Goal: Information Seeking & Learning: Learn about a topic

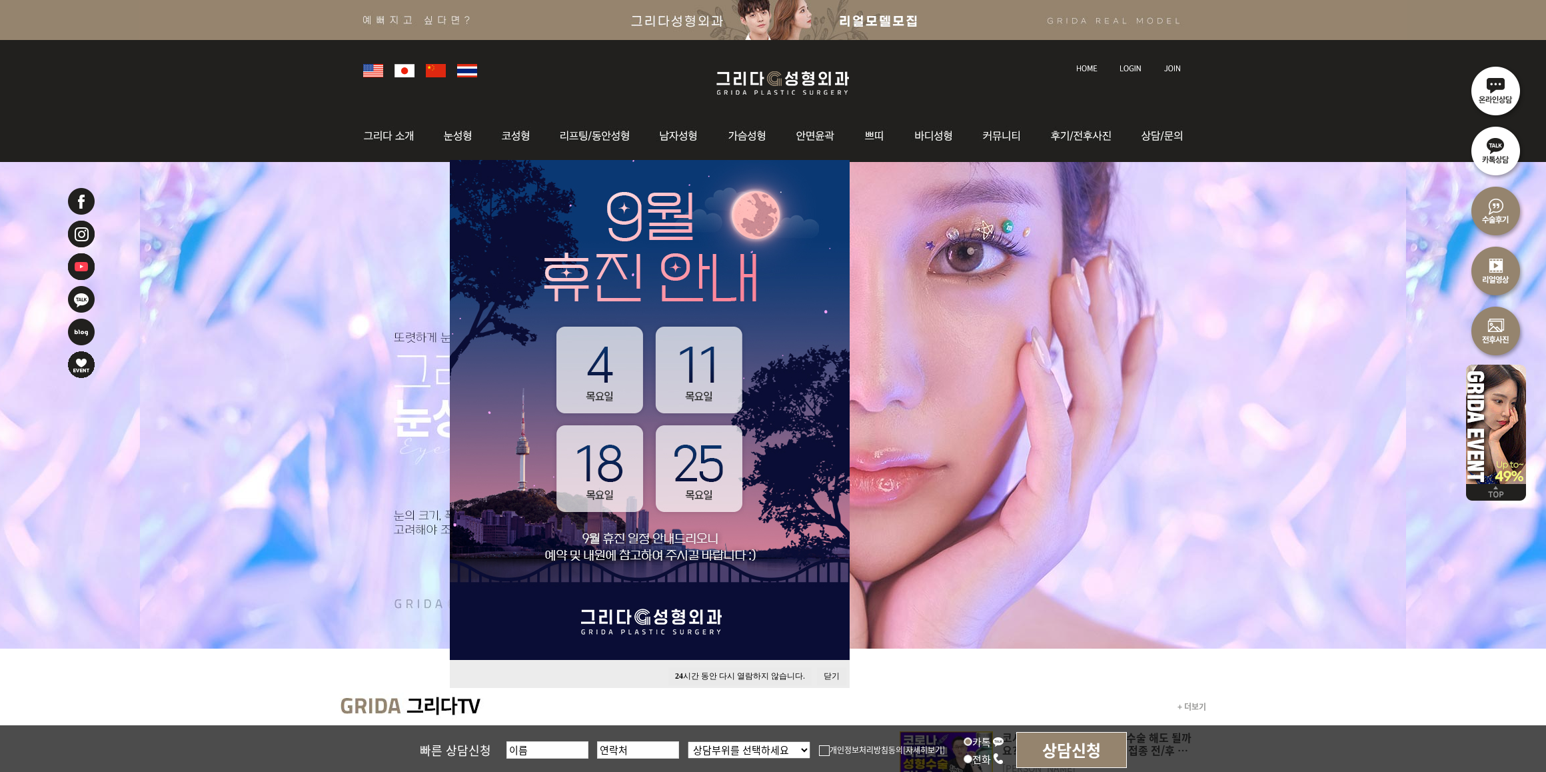
click at [750, 676] on button "24 시간 동안 다시 열람하지 않습니다." at bounding box center [740, 676] width 143 height 18
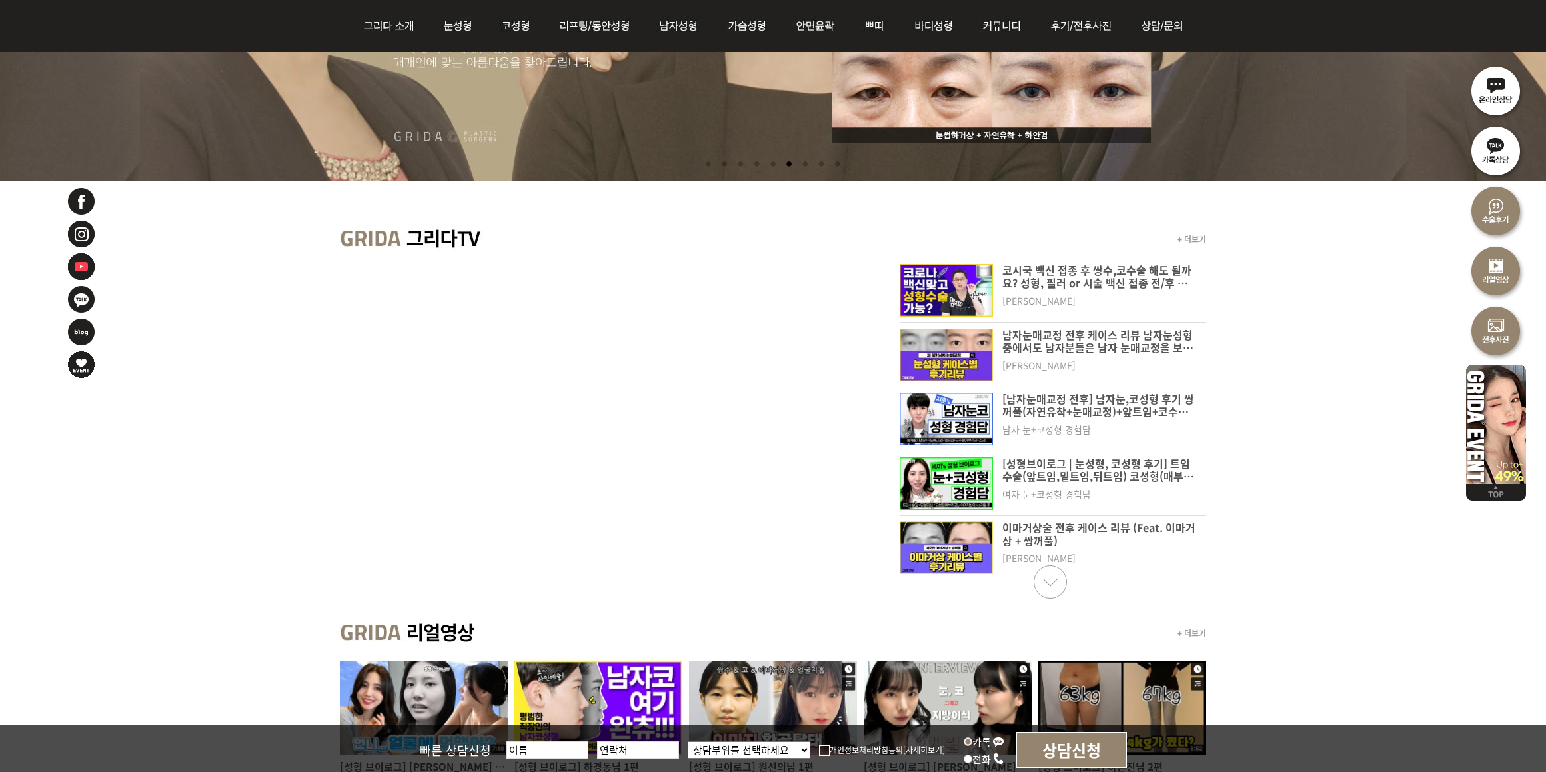
scroll to position [167, 0]
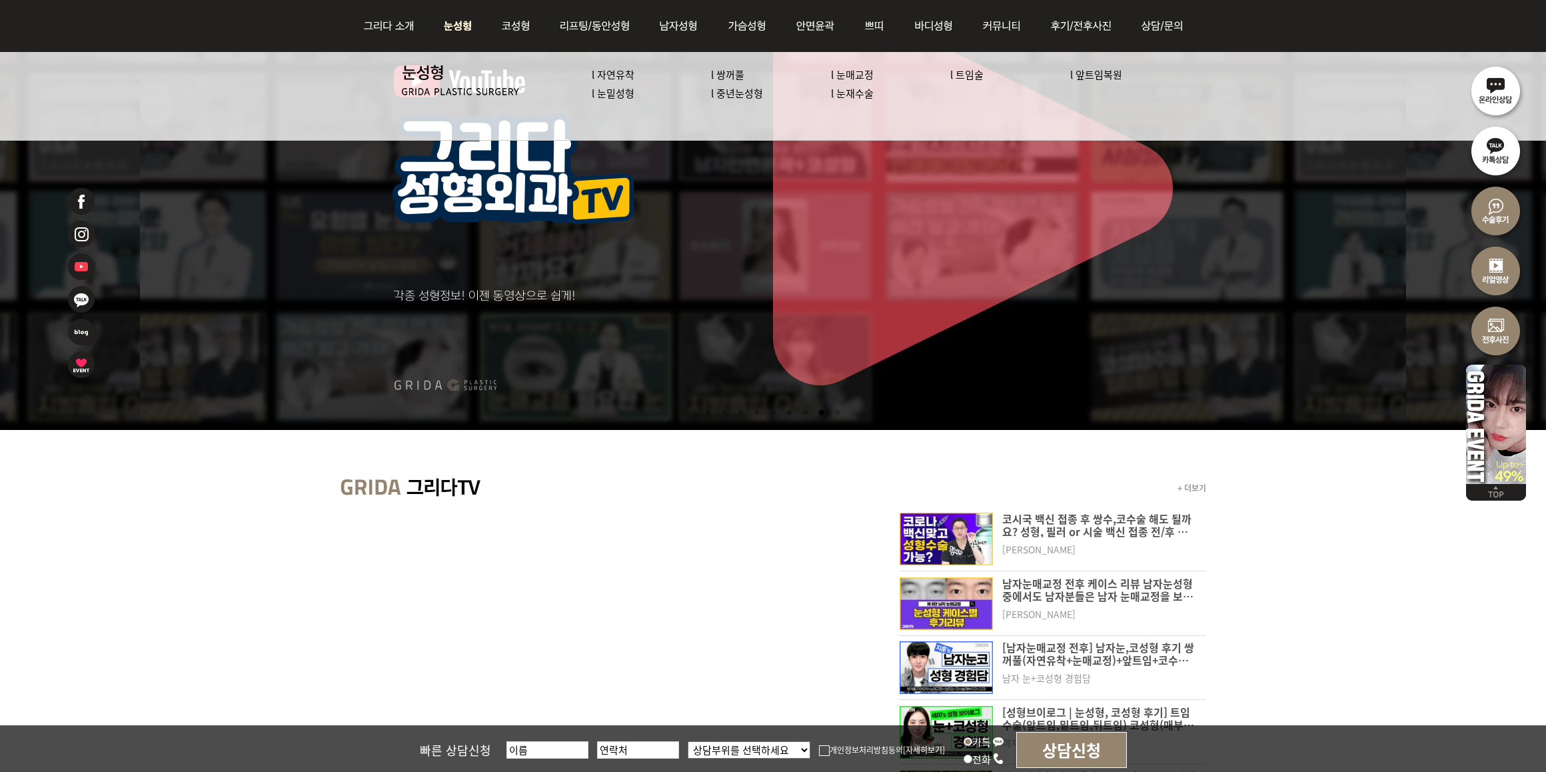
click at [597, 72] on link "l 자연유착" at bounding box center [613, 74] width 43 height 14
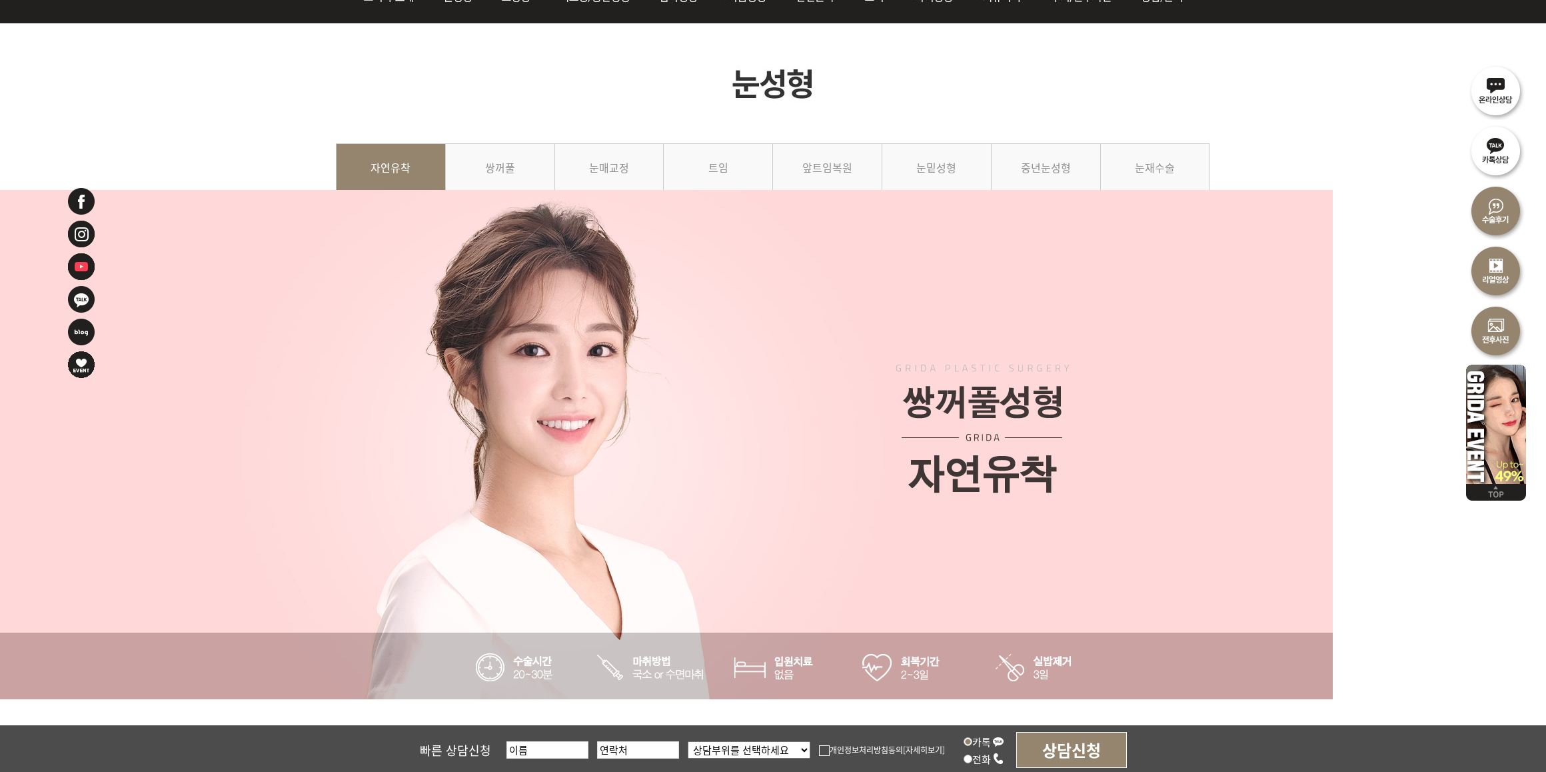
scroll to position [500, 0]
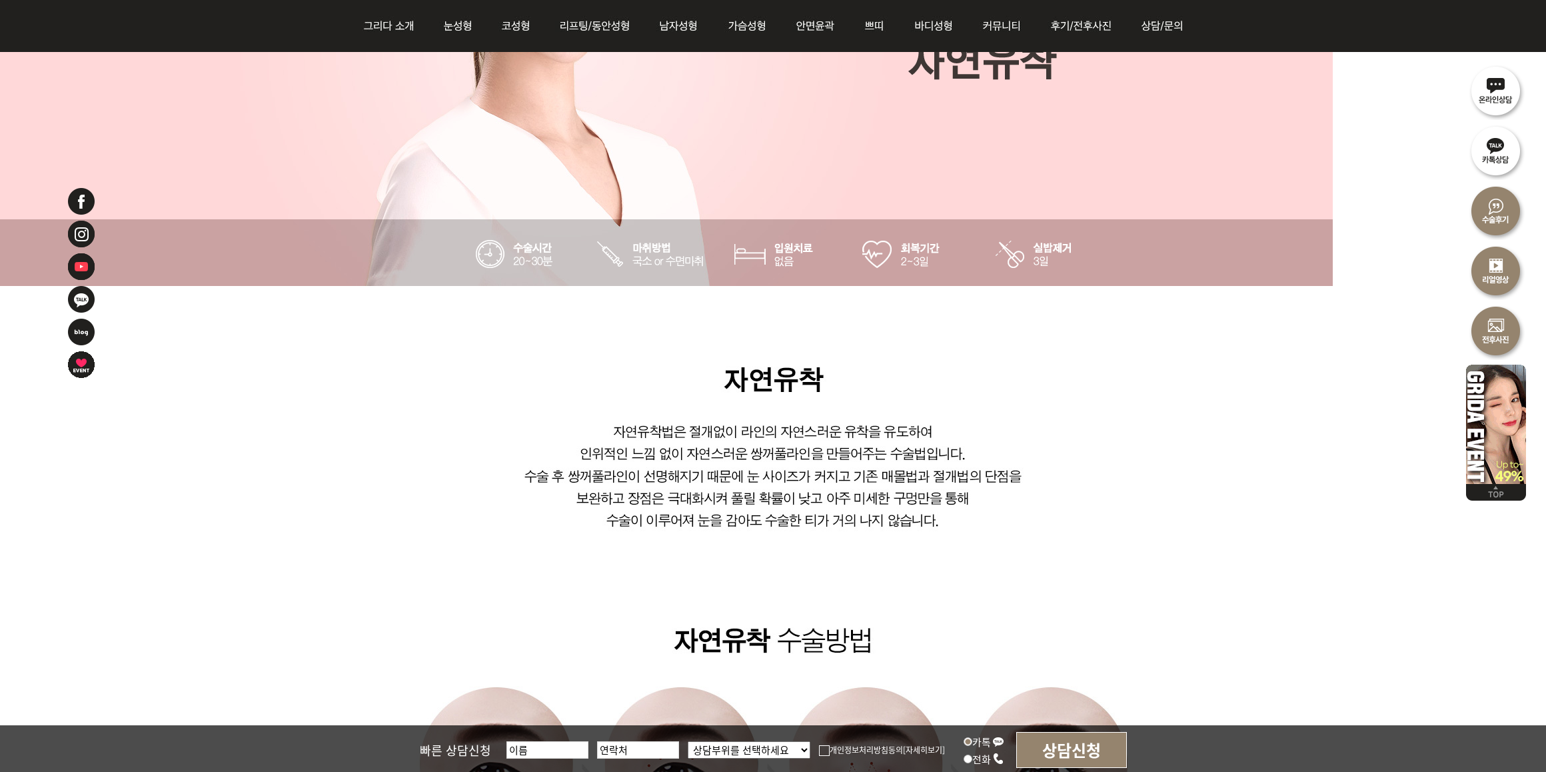
click at [1153, 495] on img at bounding box center [774, 637] width 876 height 702
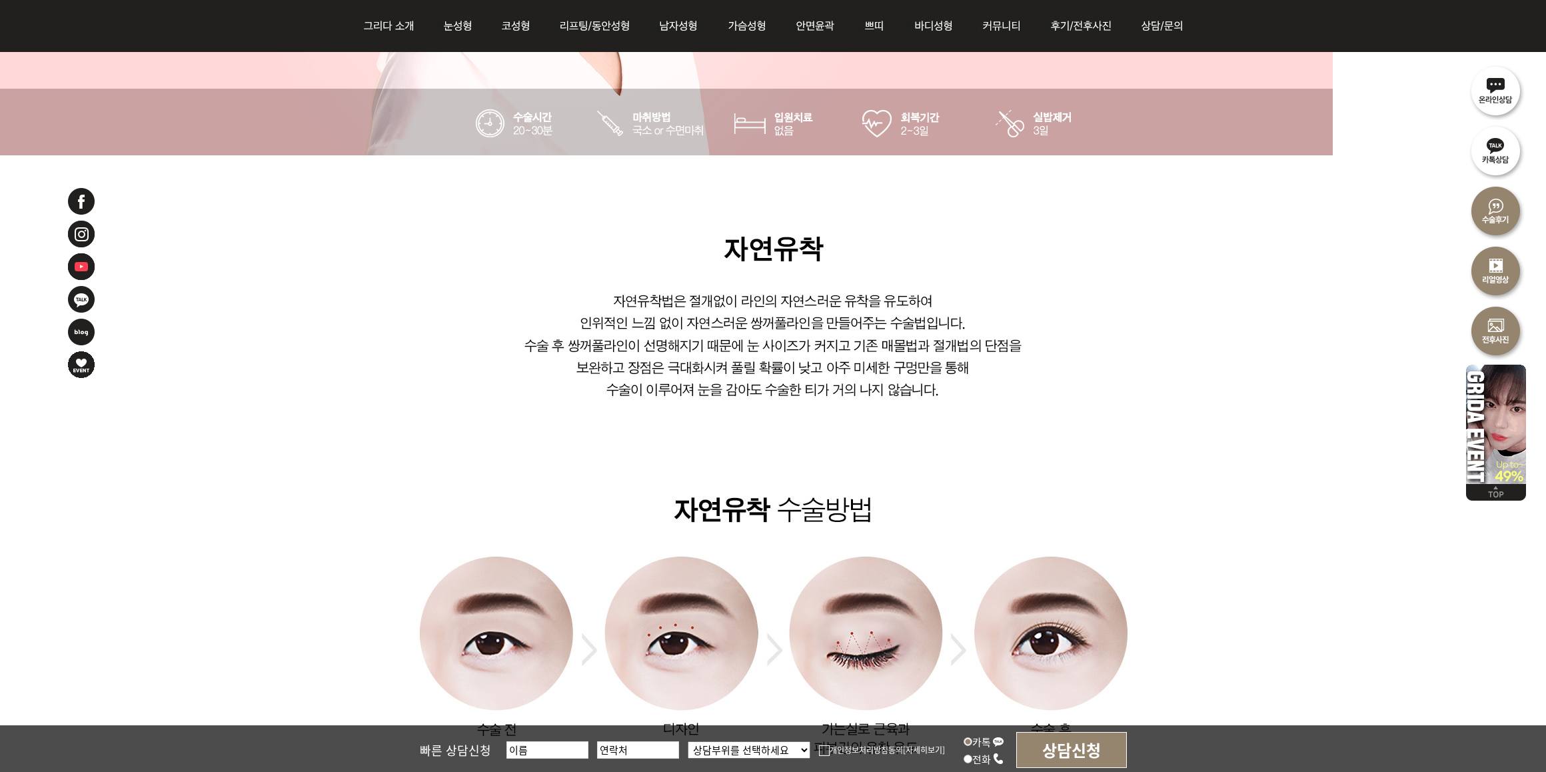
scroll to position [583, 0]
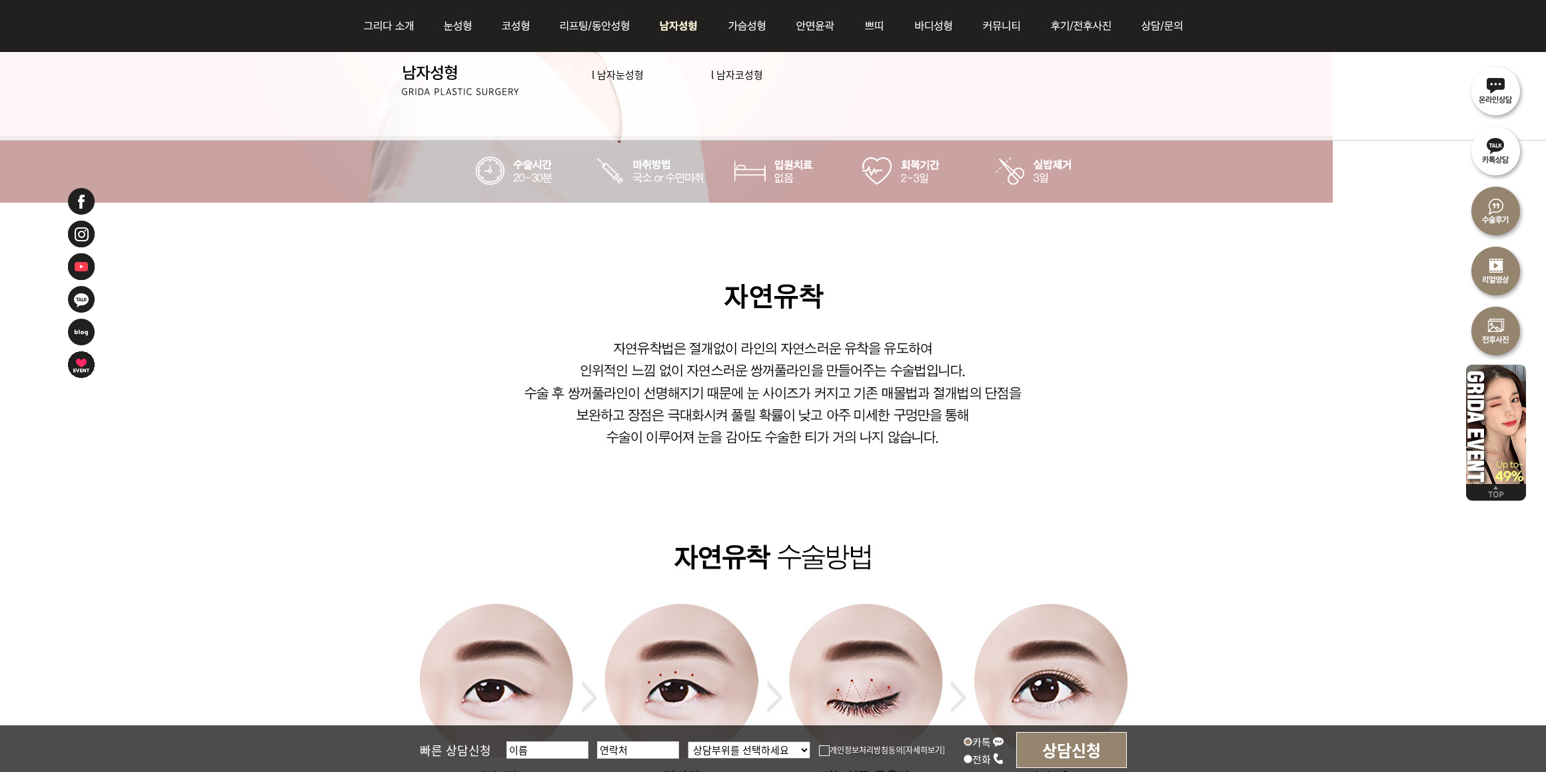
click at [634, 74] on link "l 남자눈성형" at bounding box center [618, 74] width 52 height 14
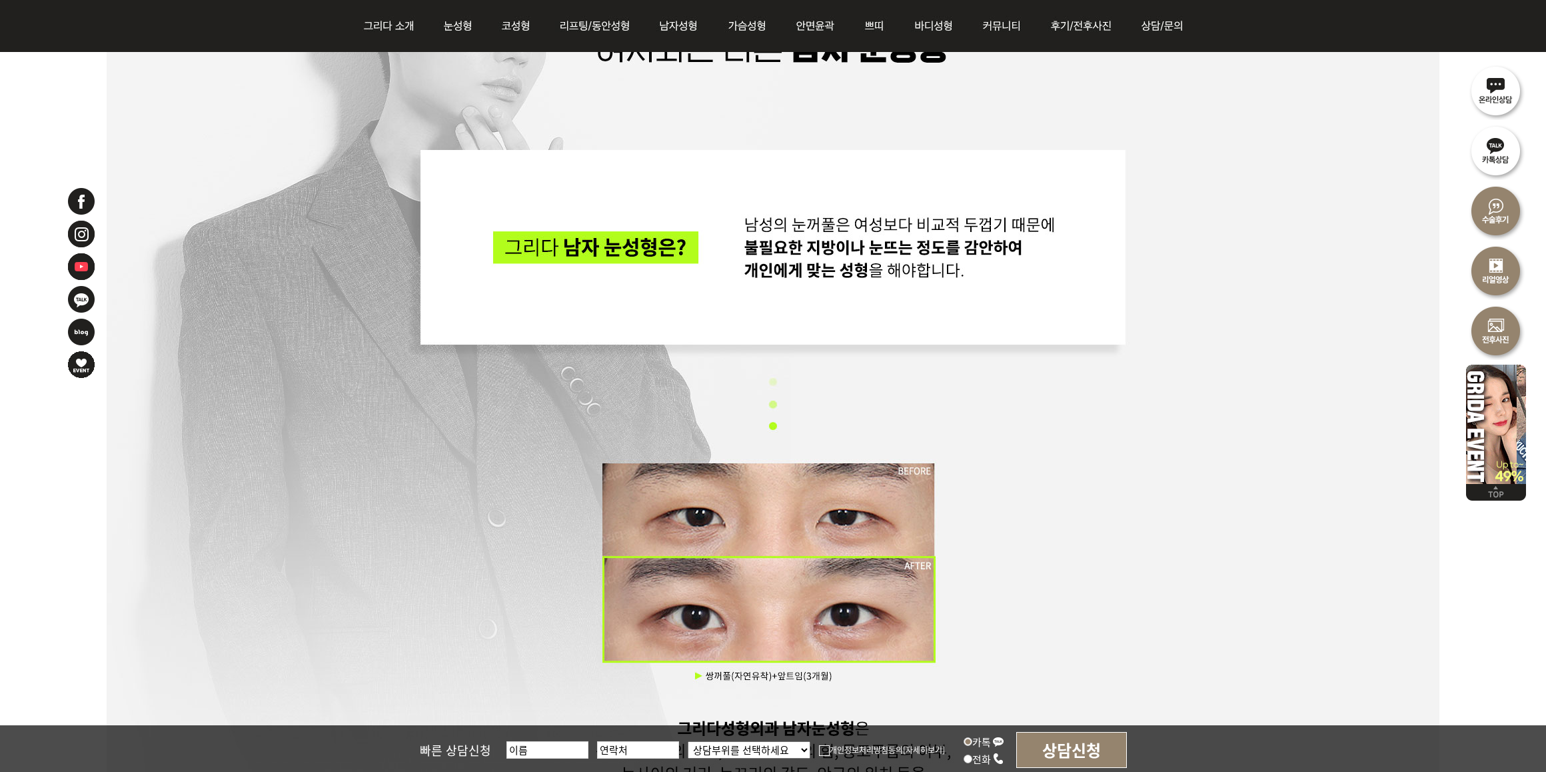
scroll to position [916, 0]
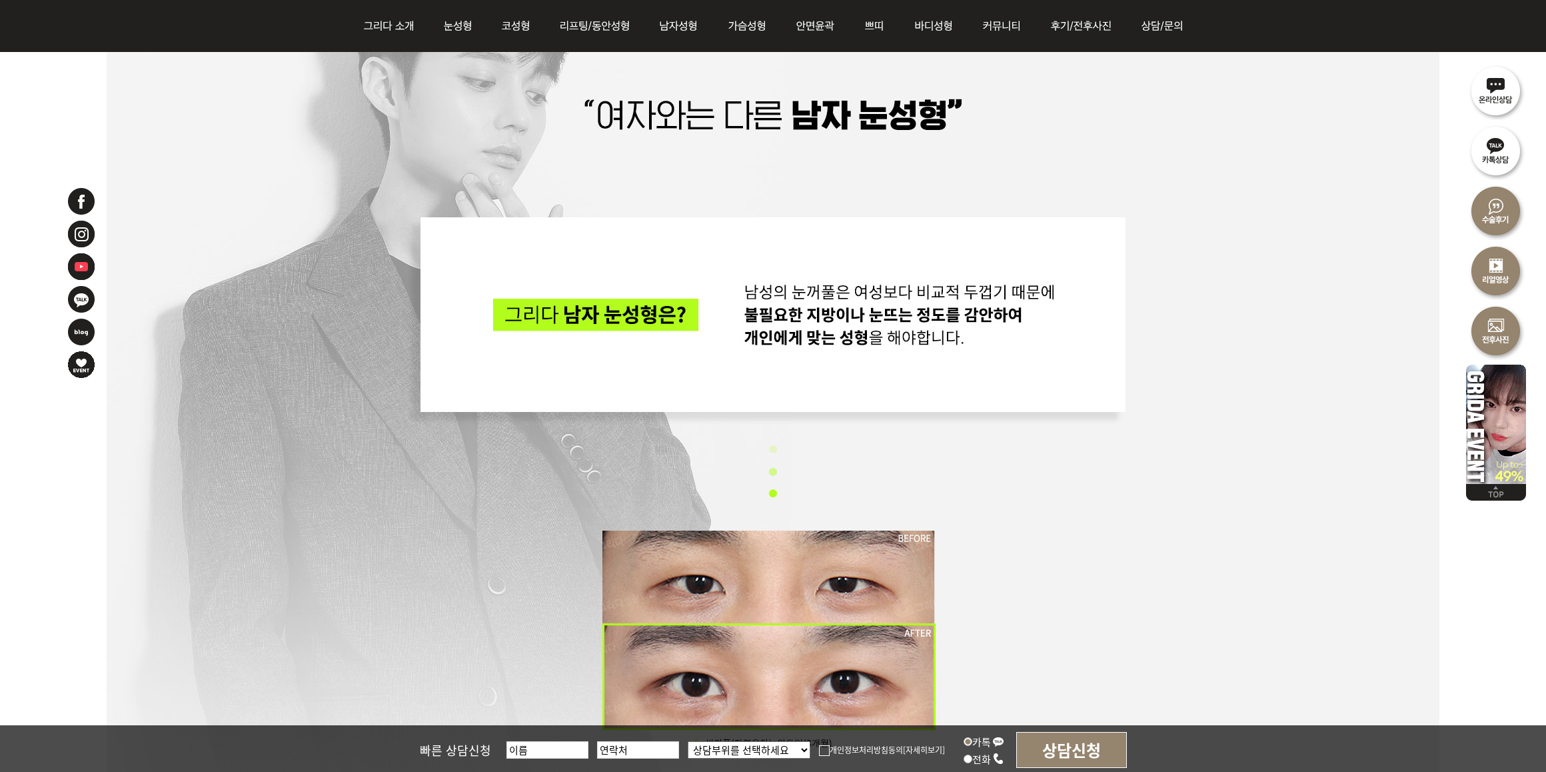
click at [1161, 567] on div at bounding box center [773, 492] width 1333 height 1040
click at [1110, 457] on div at bounding box center [773, 492] width 1333 height 1040
click at [1151, 531] on div at bounding box center [773, 492] width 1333 height 1040
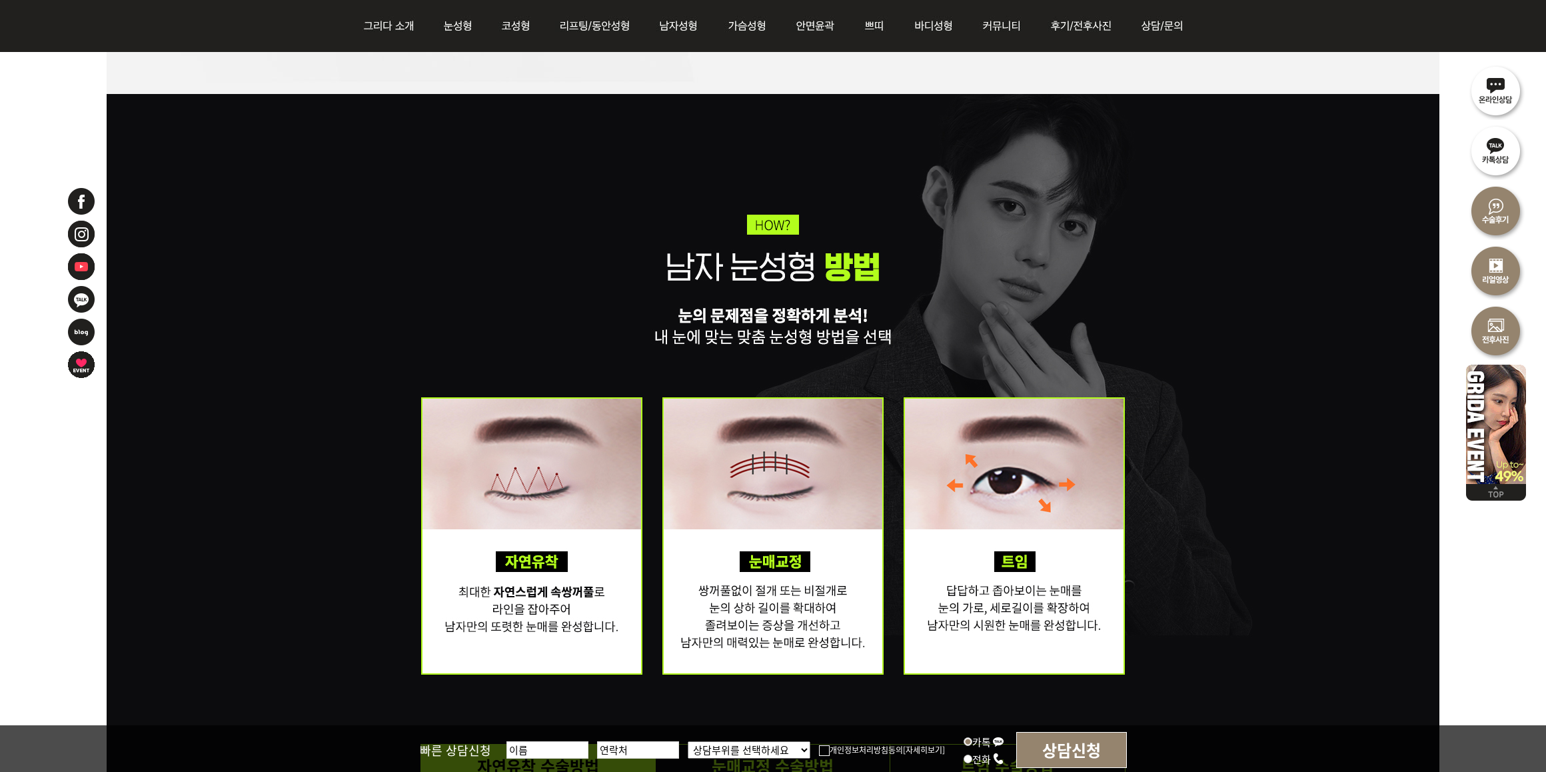
scroll to position [1833, 0]
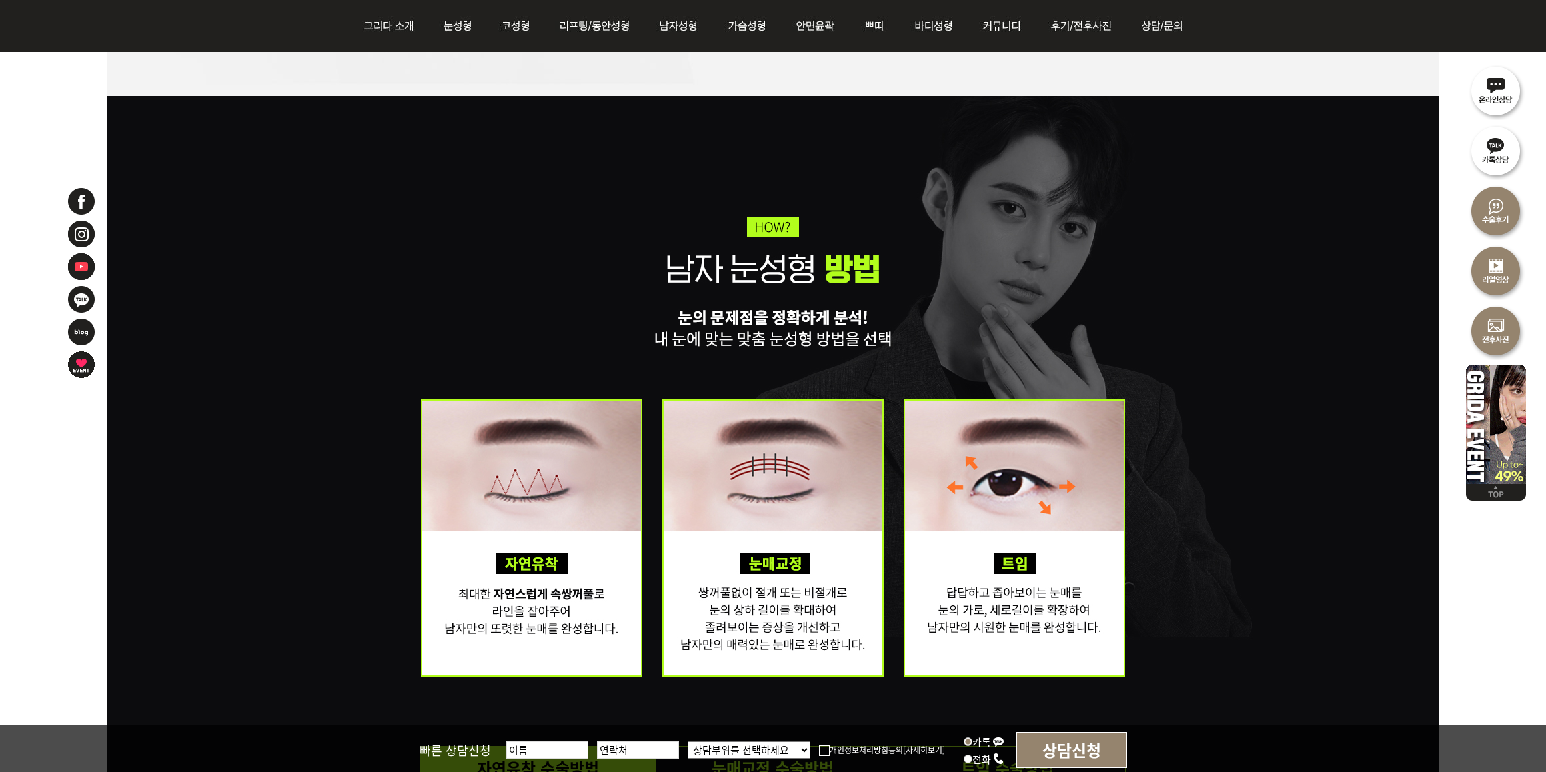
click at [1158, 389] on div "자연유착 수술방법 눈매교정 수술방법 트임 수술방법" at bounding box center [773, 657] width 1333 height 1122
click at [1146, 352] on div "자연유착 수술방법 눈매교정 수술방법 트임 수술방법" at bounding box center [773, 657] width 1333 height 1122
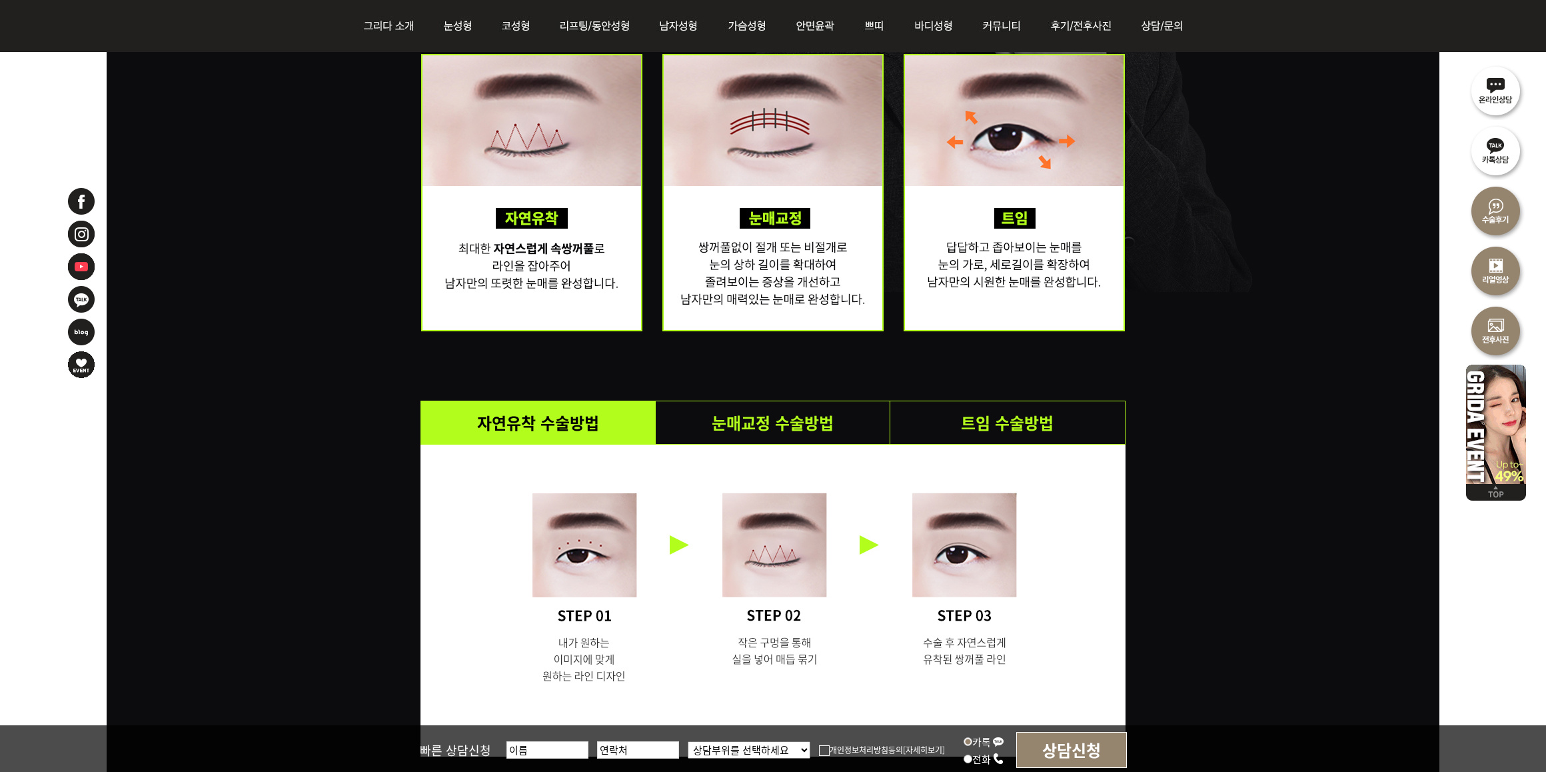
scroll to position [2083, 0]
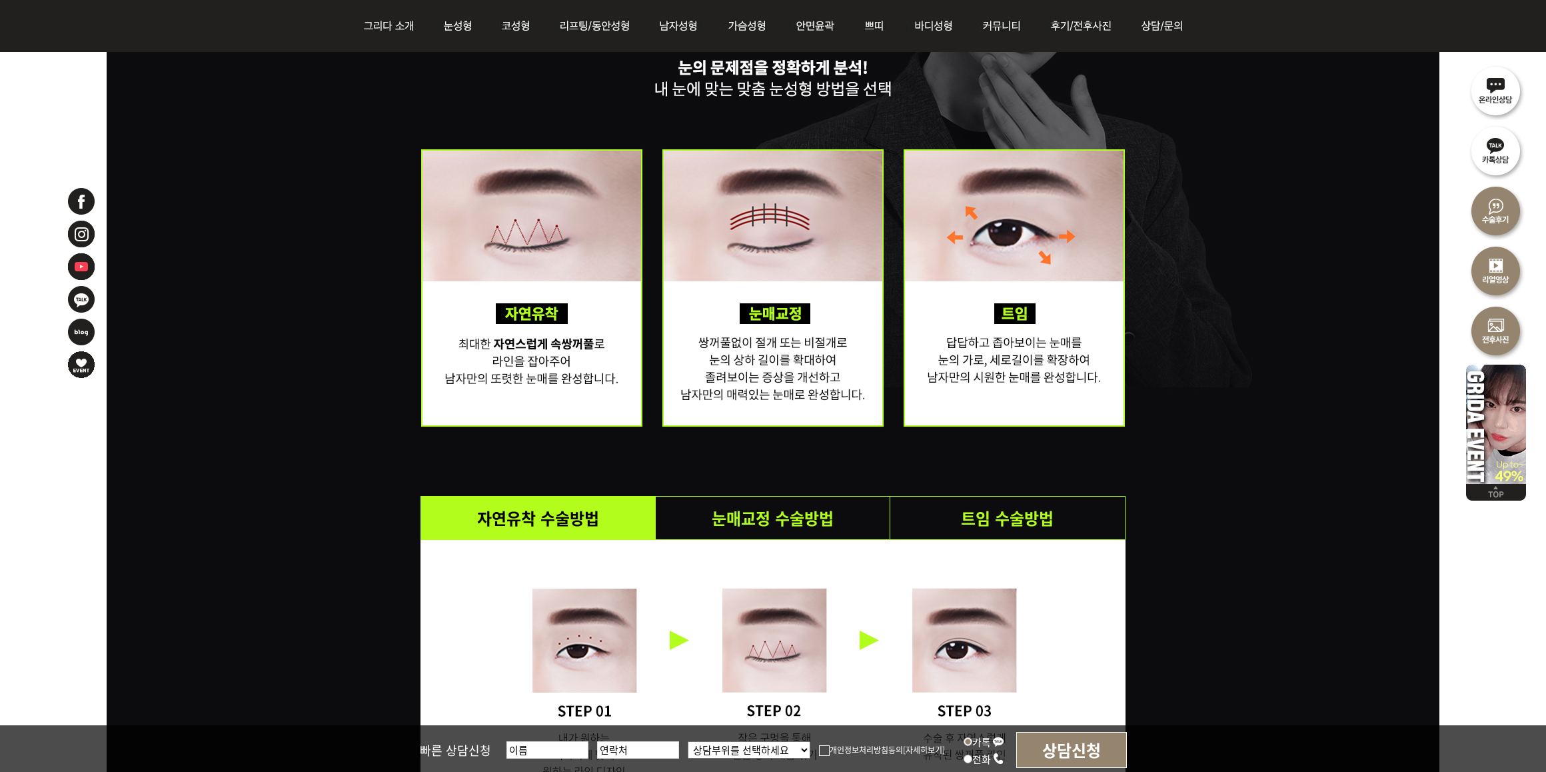
click at [1176, 469] on div "자연유착 수술방법 눈매교정 수술방법 트임 수술방법" at bounding box center [773, 407] width 1333 height 1122
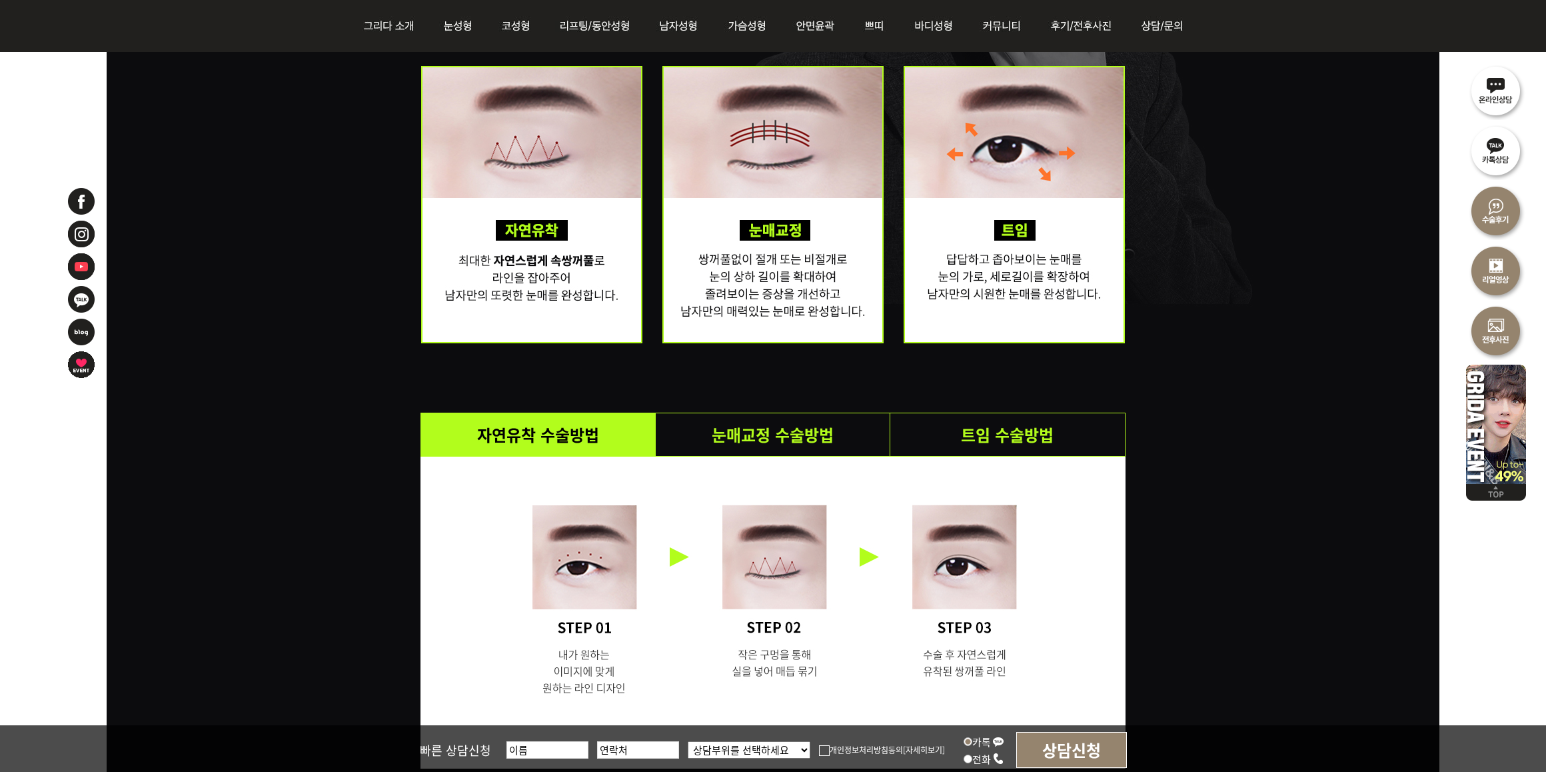
click at [1165, 525] on div "자연유착 수술방법 눈매교정 수술방법 트임 수술방법" at bounding box center [773, 324] width 1333 height 1122
click at [1194, 430] on div "자연유착 수술방법 눈매교정 수술방법 트임 수술방법" at bounding box center [773, 324] width 1333 height 1122
click at [1201, 392] on div "자연유착 수술방법 눈매교정 수술방법 트임 수술방법" at bounding box center [773, 324] width 1333 height 1122
click at [1120, 407] on div "자연유착 수술방법 눈매교정 수술방법 트임 수술방법" at bounding box center [773, 266] width 705 height 1006
click at [1162, 464] on div "자연유착 수술방법 눈매교정 수술방법 트임 수술방법" at bounding box center [773, 324] width 1333 height 1122
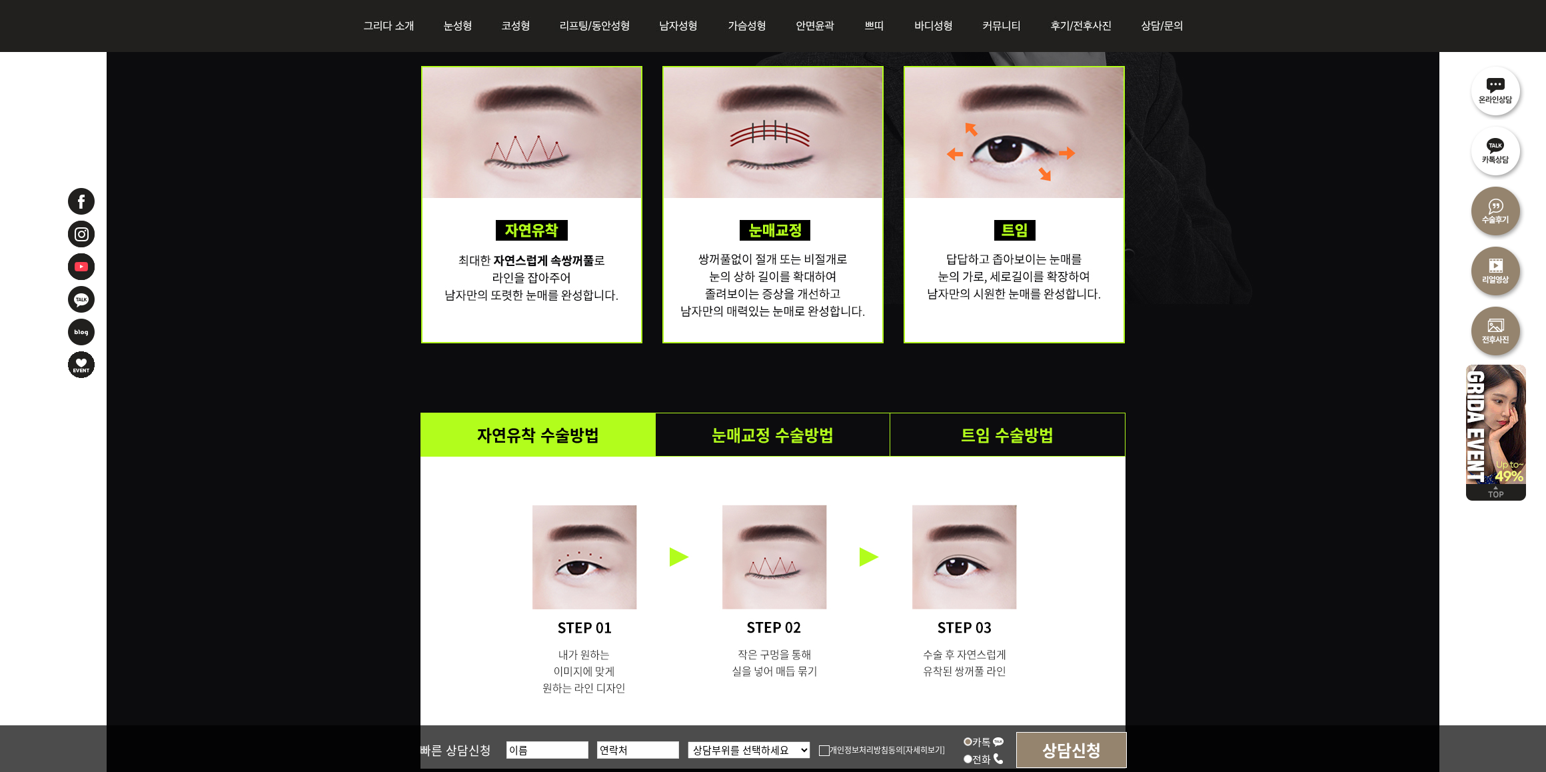
click at [1176, 400] on div "자연유착 수술방법 눈매교정 수술방법 트임 수술방법" at bounding box center [773, 324] width 1333 height 1122
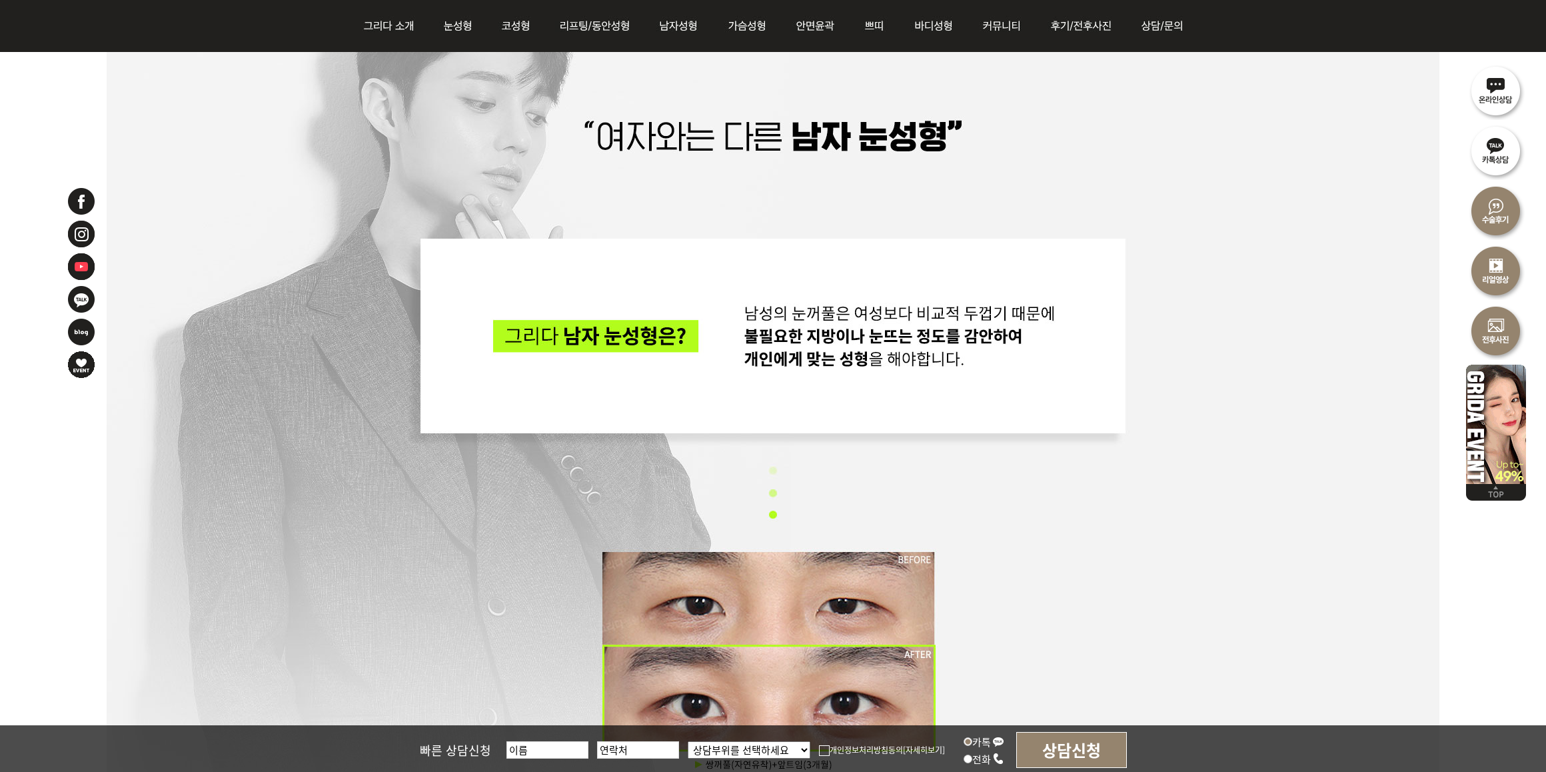
scroll to position [667, 0]
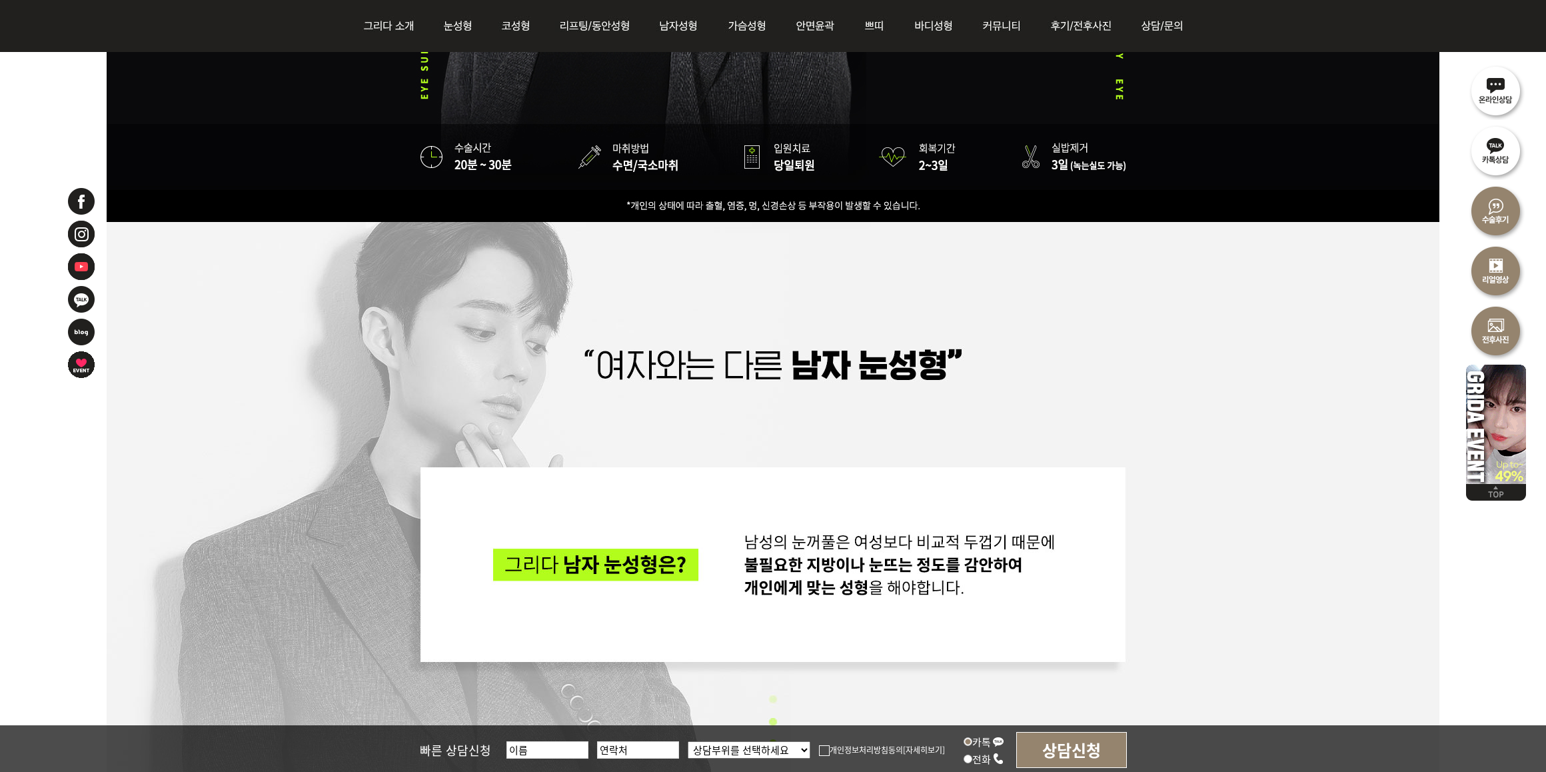
click at [1162, 442] on div at bounding box center [773, 742] width 1333 height 1040
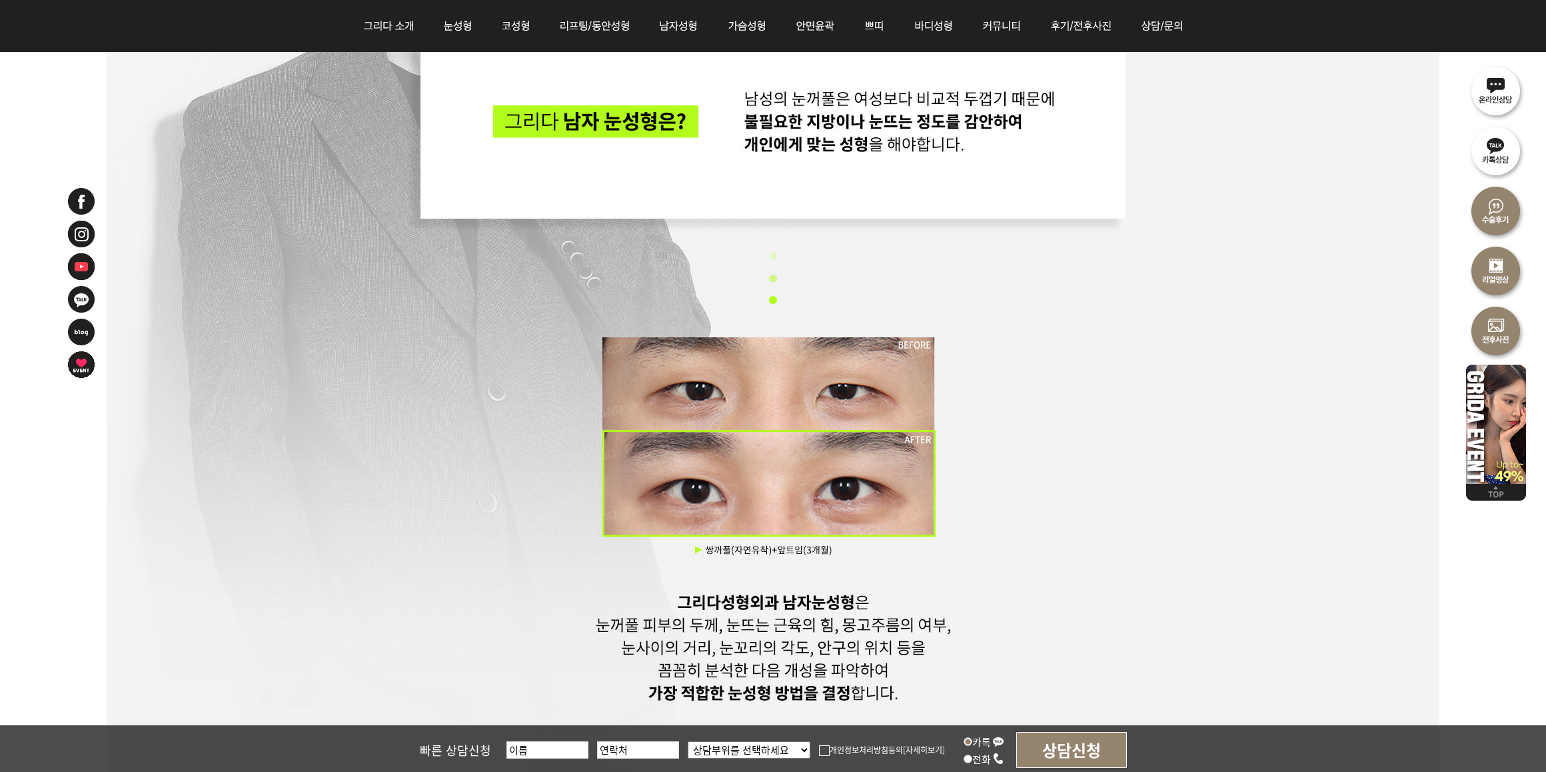
scroll to position [1250, 0]
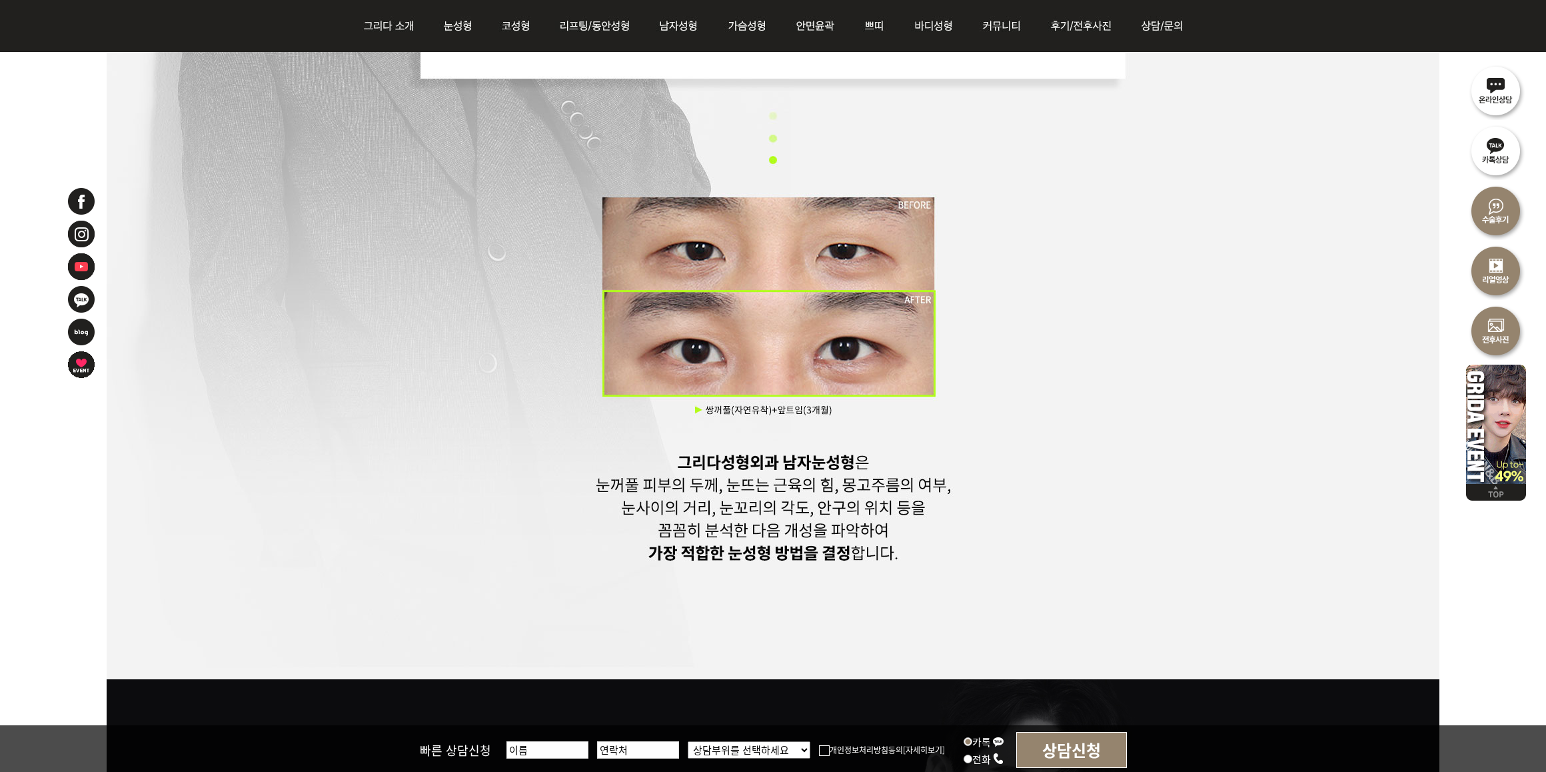
click at [1041, 469] on div at bounding box center [773, 159] width 1333 height 1040
click at [1072, 475] on div at bounding box center [773, 159] width 1333 height 1040
click at [1158, 383] on div at bounding box center [773, 159] width 1333 height 1040
click at [1137, 520] on div at bounding box center [773, 159] width 1333 height 1040
click at [1133, 535] on div at bounding box center [773, 159] width 1333 height 1040
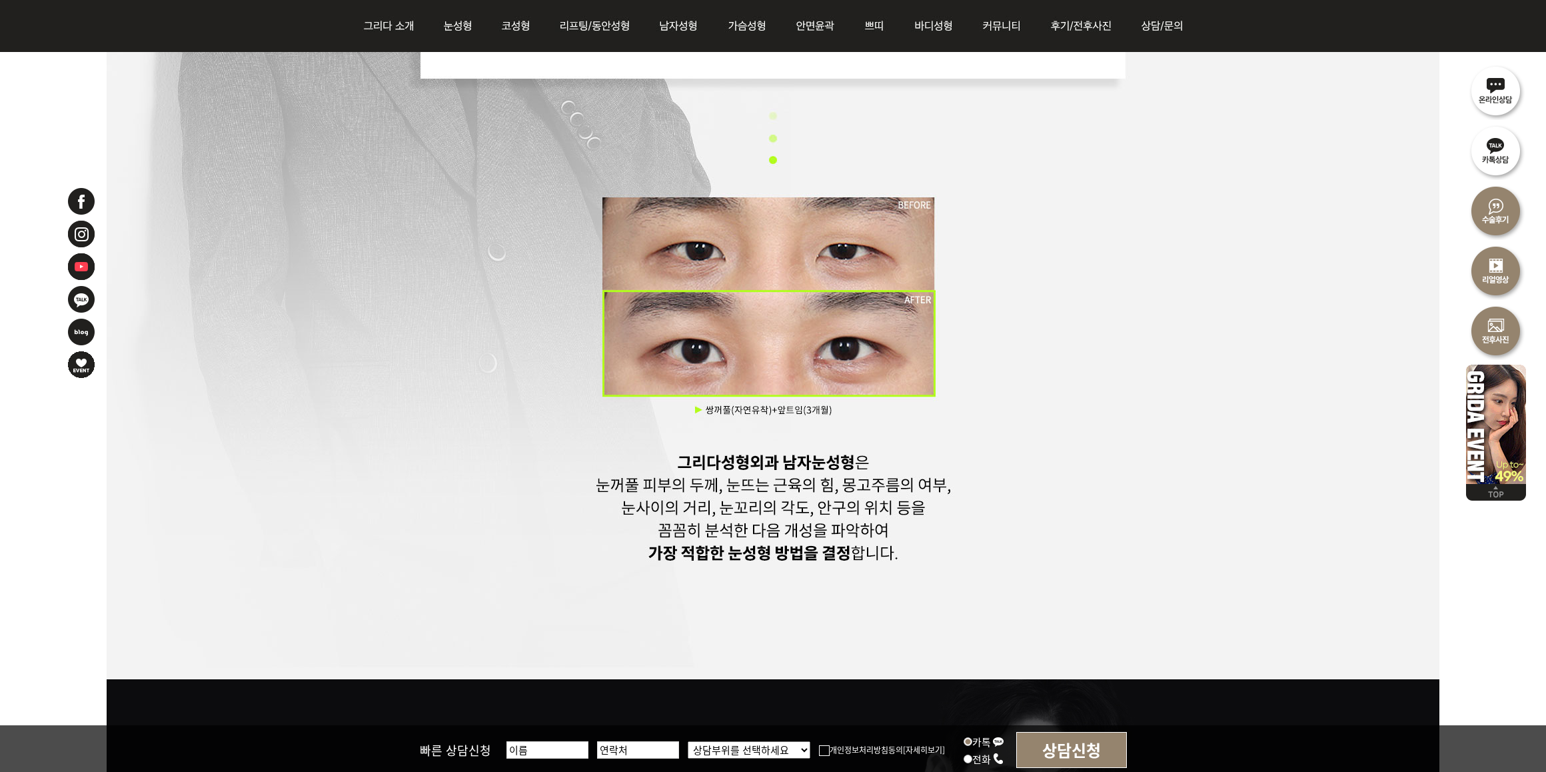
click at [1028, 485] on div at bounding box center [773, 159] width 1333 height 1040
click at [1168, 549] on div at bounding box center [773, 159] width 1333 height 1040
click at [1101, 469] on div at bounding box center [773, 159] width 1333 height 1040
click at [1368, 442] on div at bounding box center [773, 159] width 1333 height 1040
drag, startPoint x: 1168, startPoint y: 513, endPoint x: 1498, endPoint y: 547, distance: 331.7
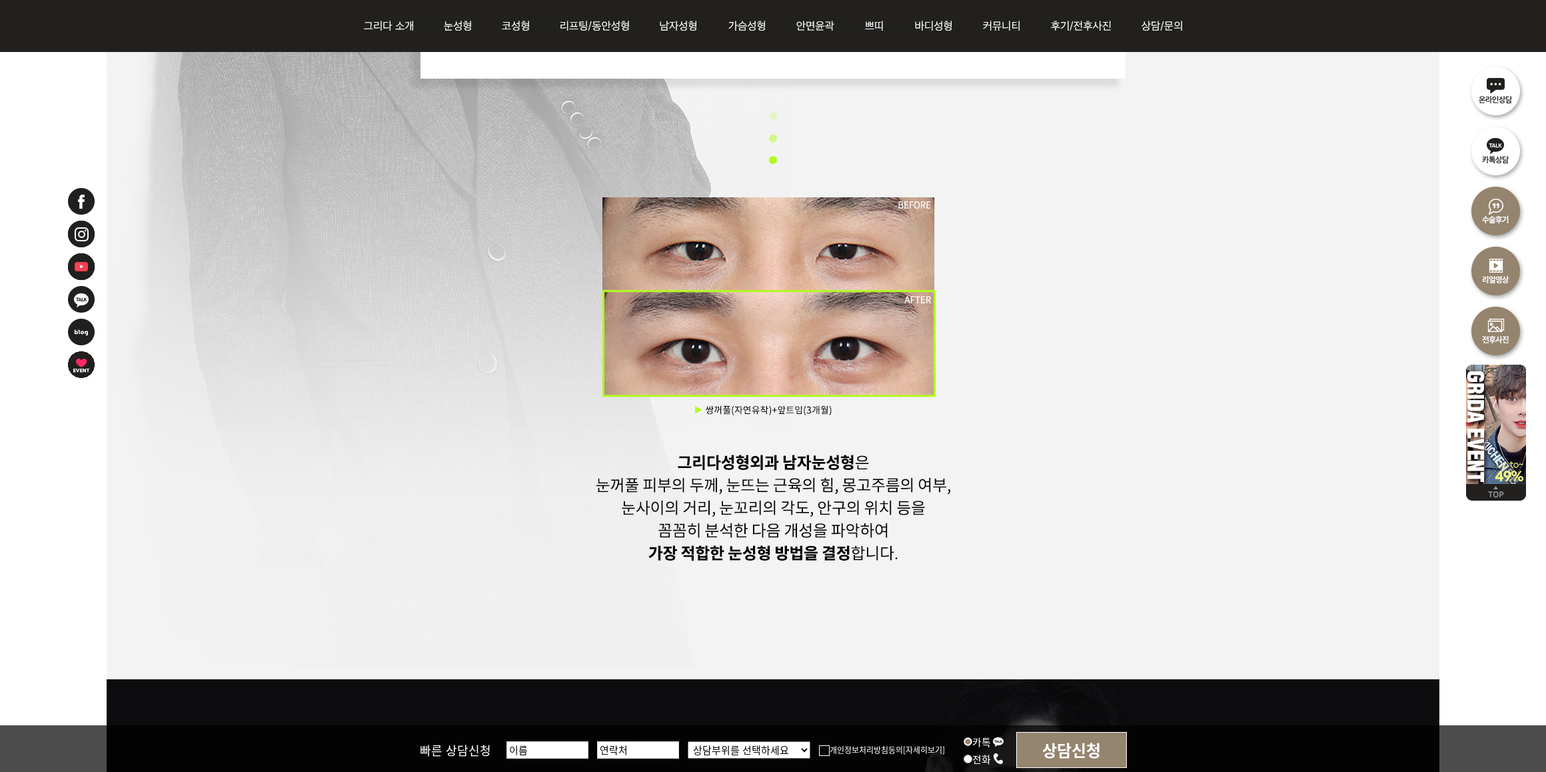
click at [1168, 513] on div at bounding box center [773, 159] width 1333 height 1040
click at [1353, 464] on div at bounding box center [773, 159] width 1333 height 1040
click at [1378, 435] on div at bounding box center [773, 159] width 1333 height 1040
click at [1145, 477] on div at bounding box center [773, 159] width 1333 height 1040
click at [1137, 434] on div at bounding box center [773, 159] width 1333 height 1040
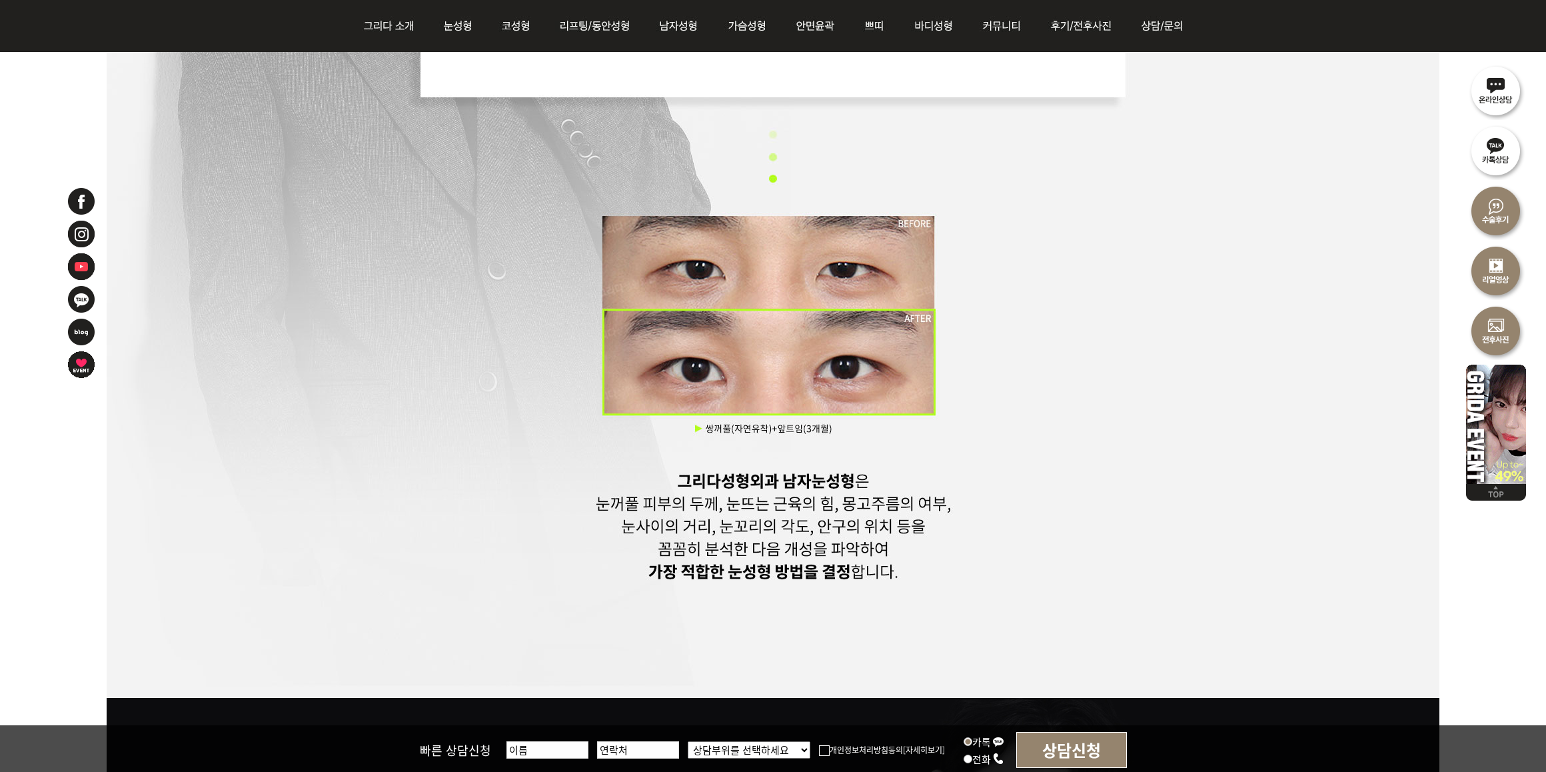
scroll to position [1083, 0]
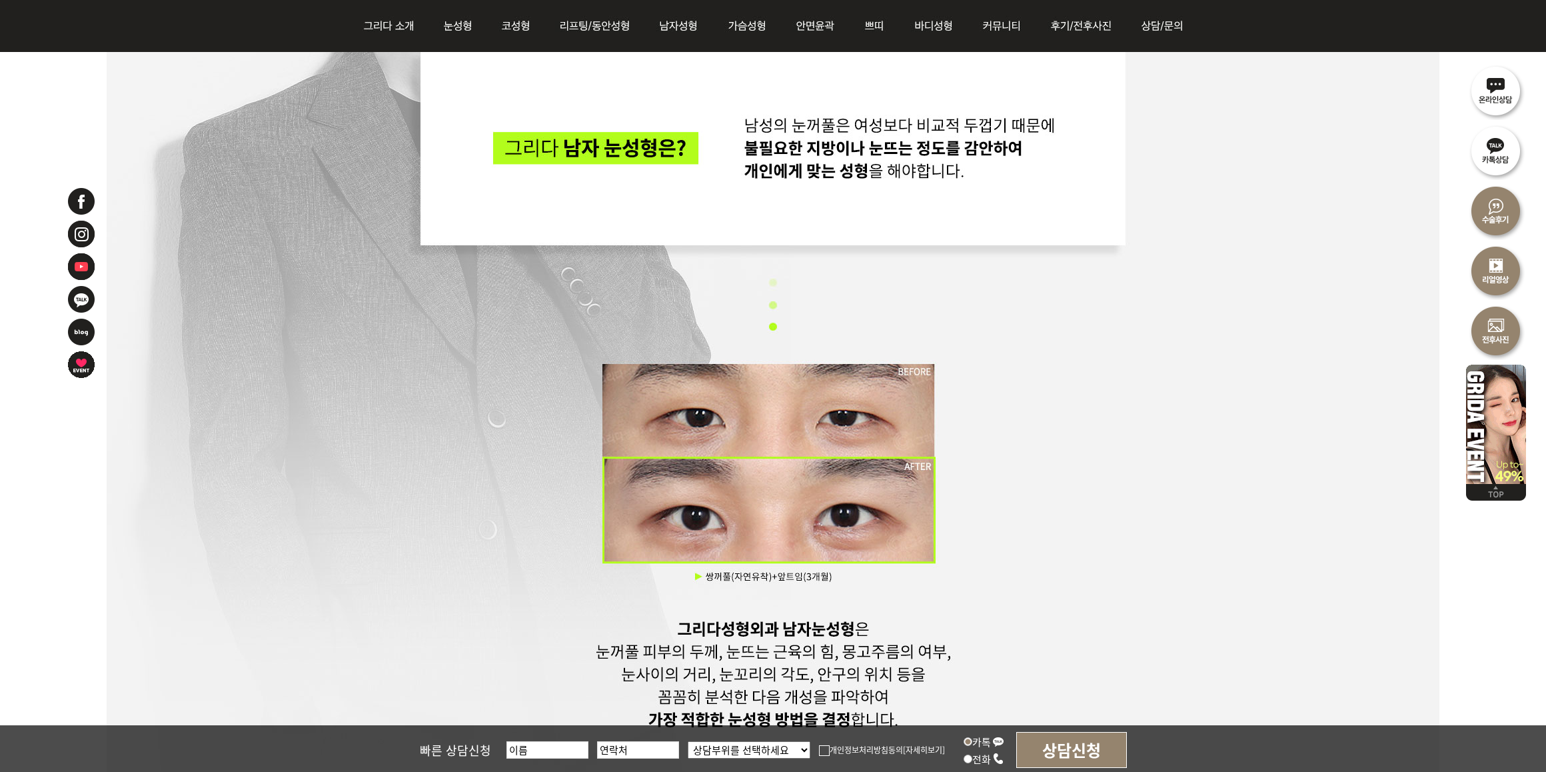
click at [1105, 371] on div at bounding box center [773, 325] width 1333 height 1040
click at [1370, 263] on div at bounding box center [773, 325] width 1333 height 1040
click at [1274, 293] on div at bounding box center [773, 325] width 1333 height 1040
click at [1175, 592] on div at bounding box center [773, 325] width 1333 height 1040
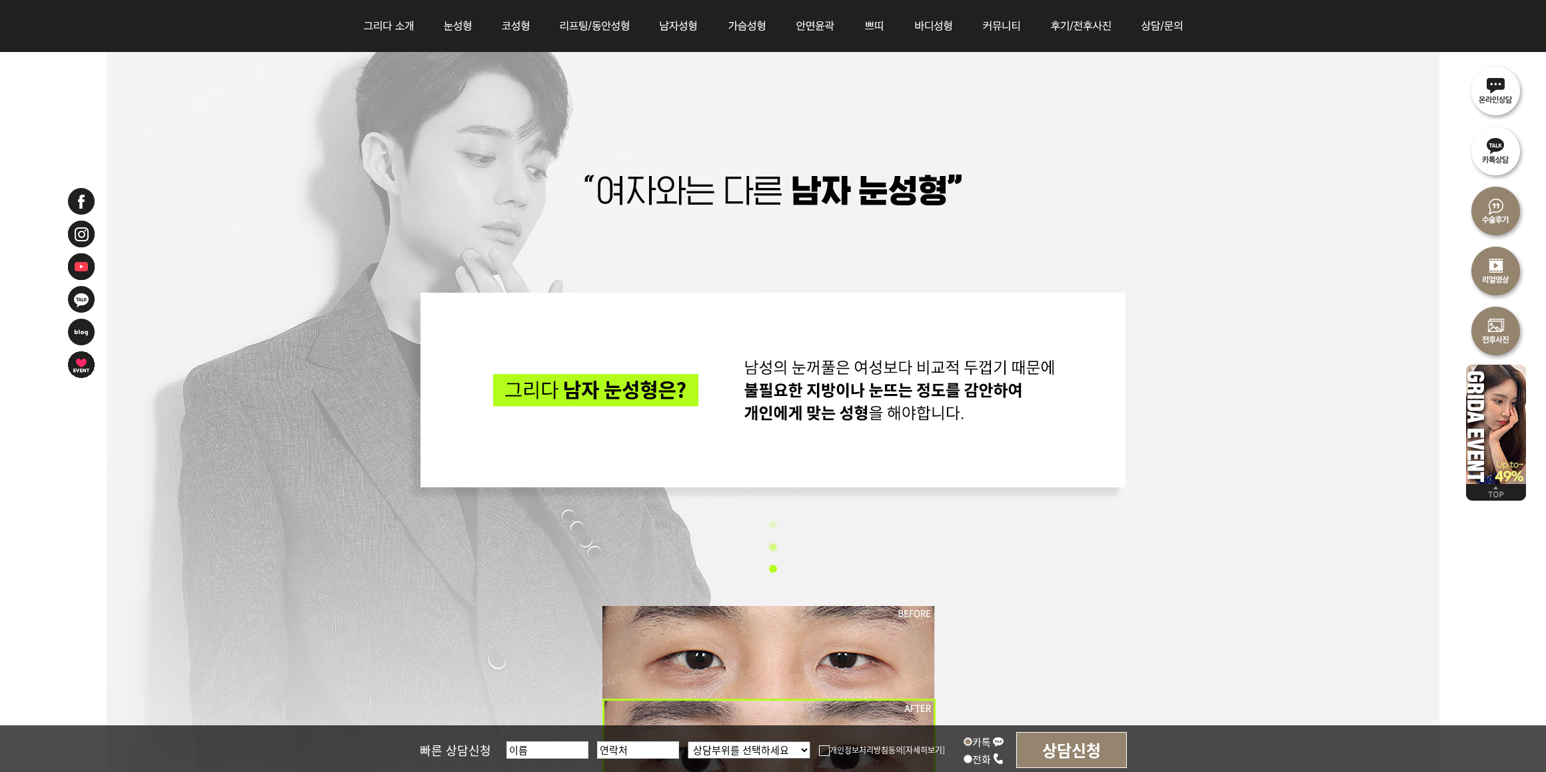
scroll to position [833, 0]
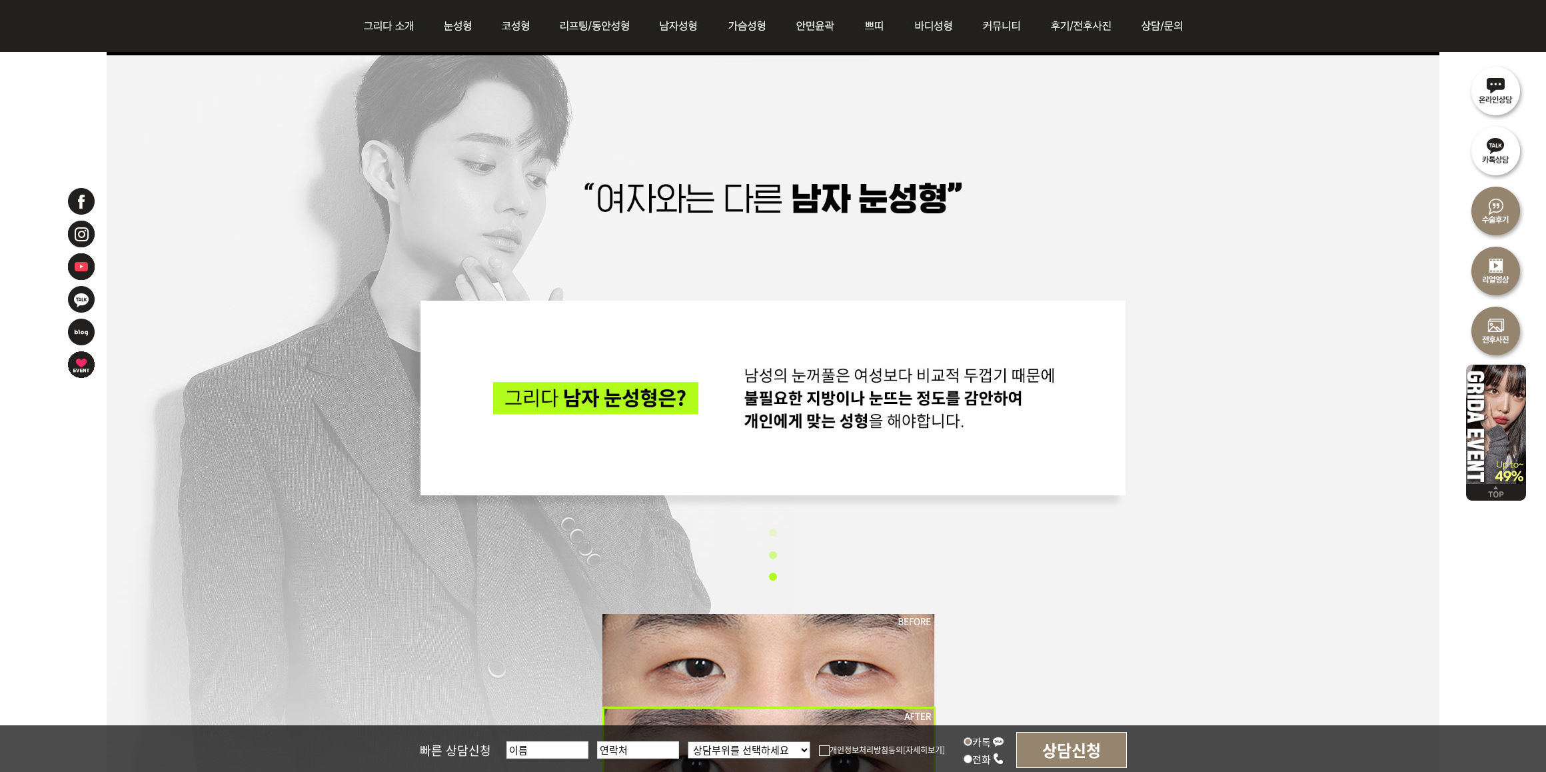
click at [1160, 614] on div at bounding box center [773, 575] width 1333 height 1040
click at [1341, 350] on div at bounding box center [773, 575] width 1333 height 1040
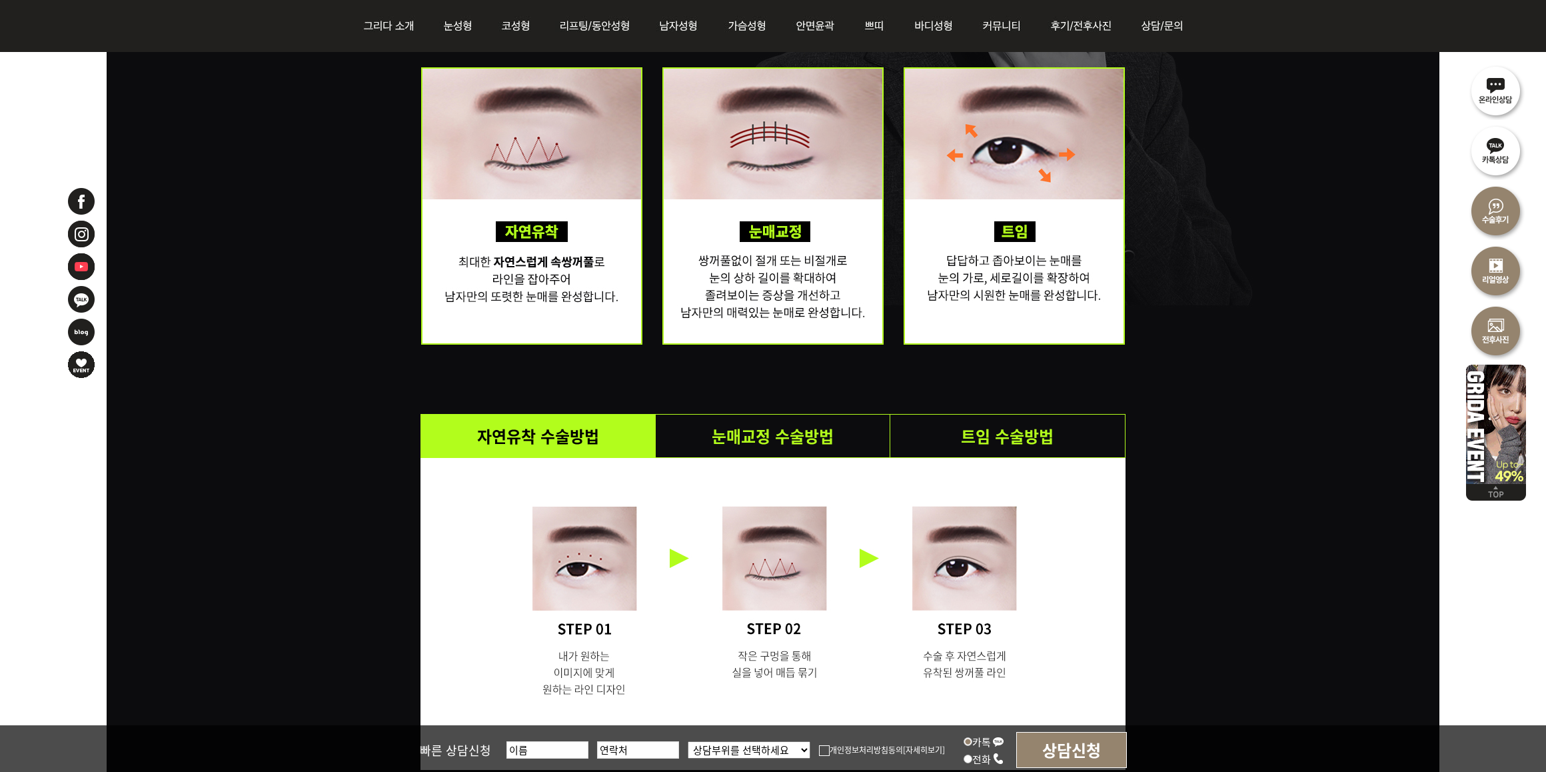
scroll to position [2166, 0]
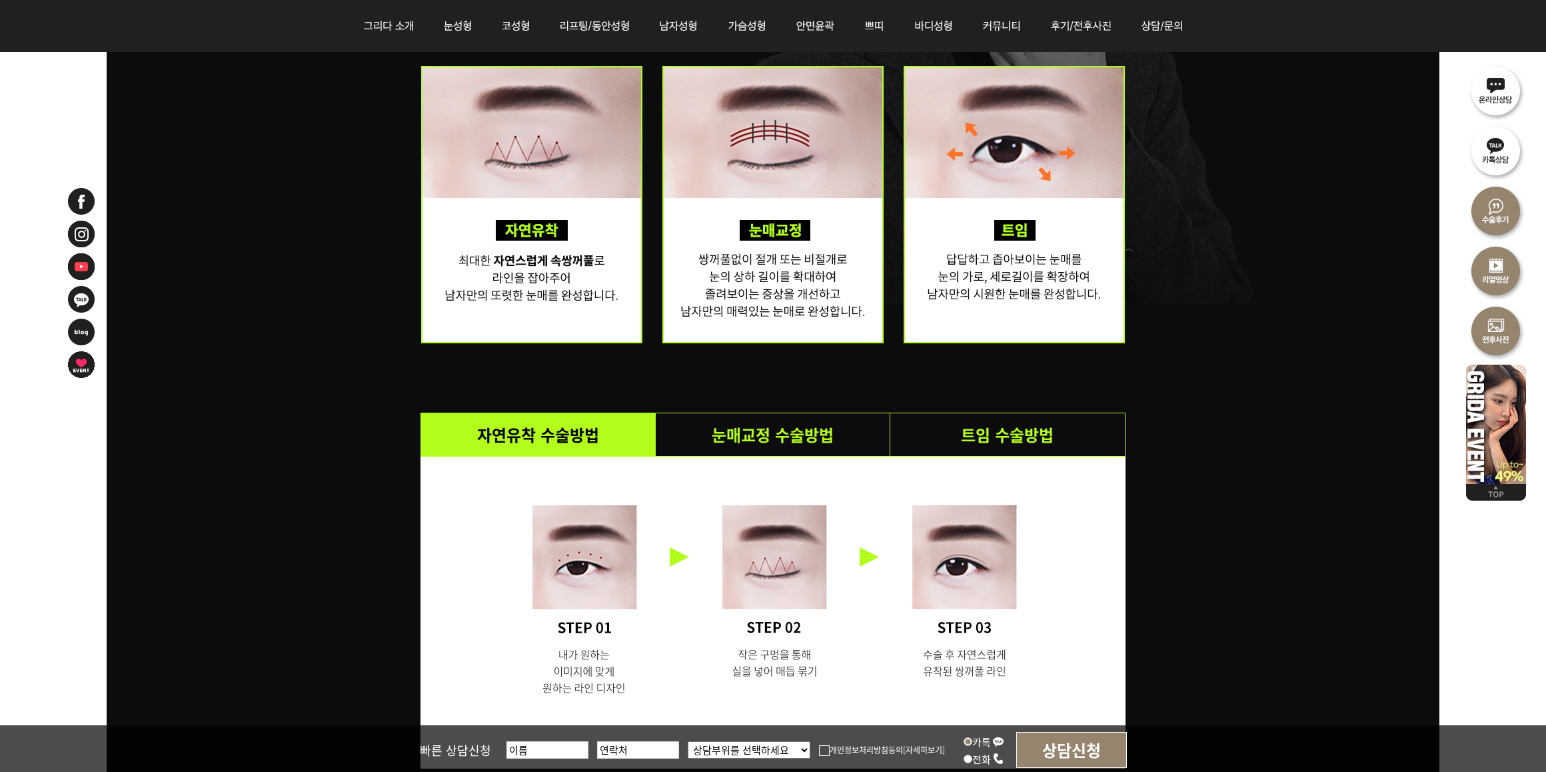
click at [811, 430] on li "눈매교정 수술방법" at bounding box center [773, 434] width 235 height 43
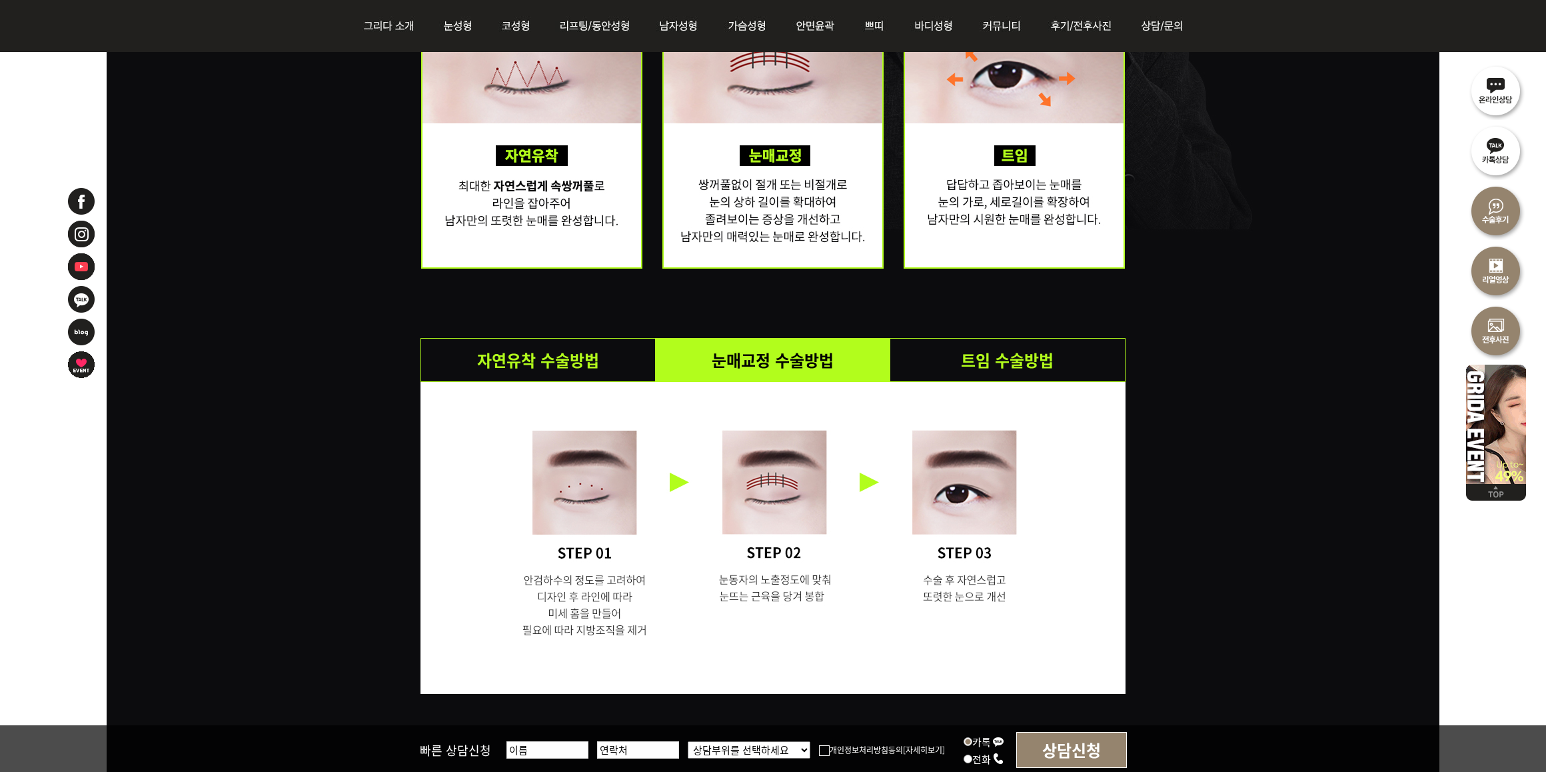
scroll to position [2333, 0]
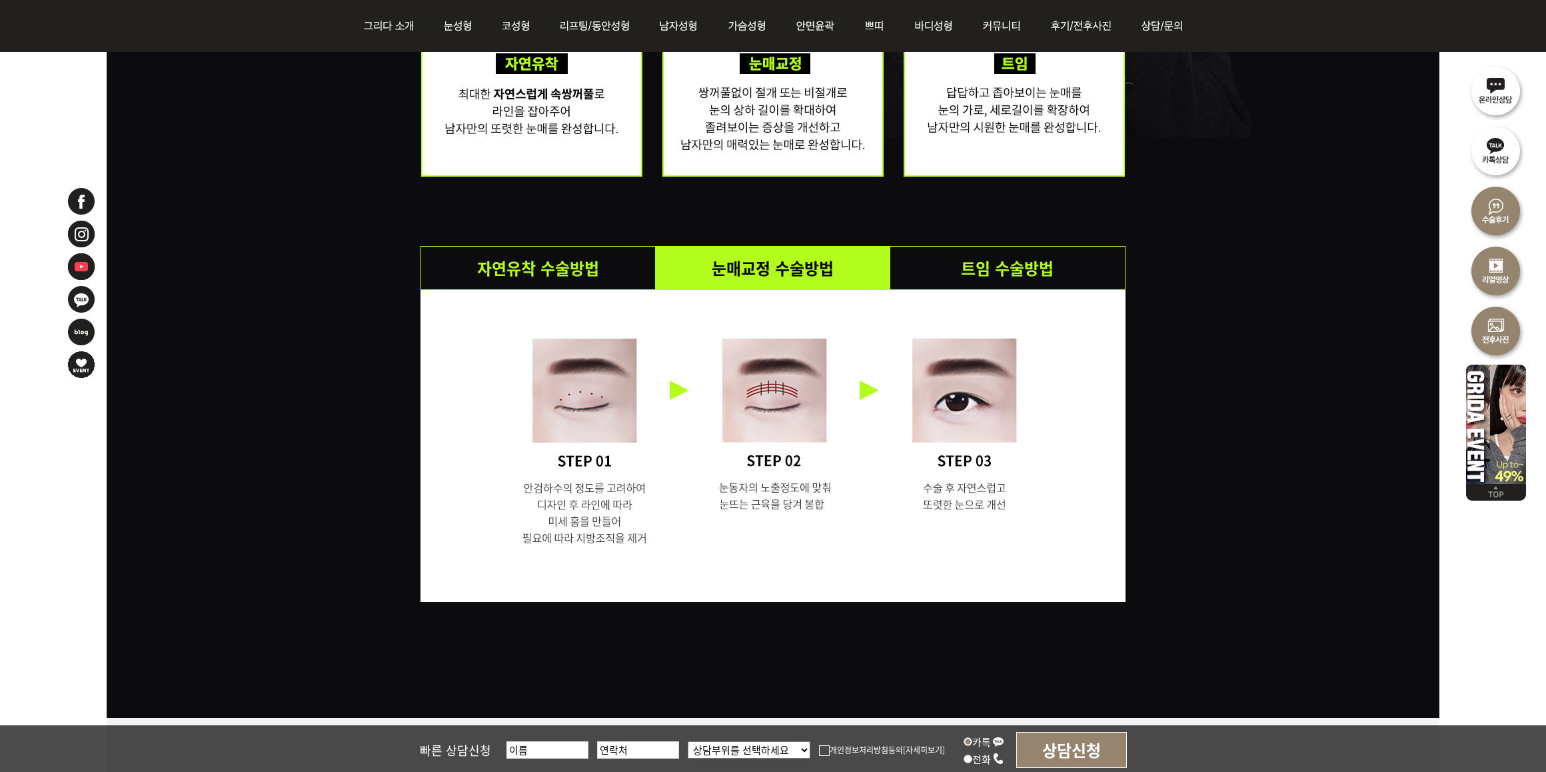
click at [1373, 427] on div "자연유착 수술방법 눈매교정 수술방법 트임 수술방법" at bounding box center [773, 157] width 1333 height 1122
click at [1195, 432] on div "자연유착 수술방법 눈매교정 수술방법 트임 수술방법" at bounding box center [773, 157] width 1333 height 1122
click at [1154, 501] on div "자연유착 수술방법 눈매교정 수술방법 트임 수술방법" at bounding box center [773, 157] width 1333 height 1122
drag, startPoint x: 1177, startPoint y: 592, endPoint x: 1190, endPoint y: 592, distance: 13.3
click at [1178, 593] on div "자연유착 수술방법 눈매교정 수술방법 트임 수술방법" at bounding box center [773, 157] width 1333 height 1122
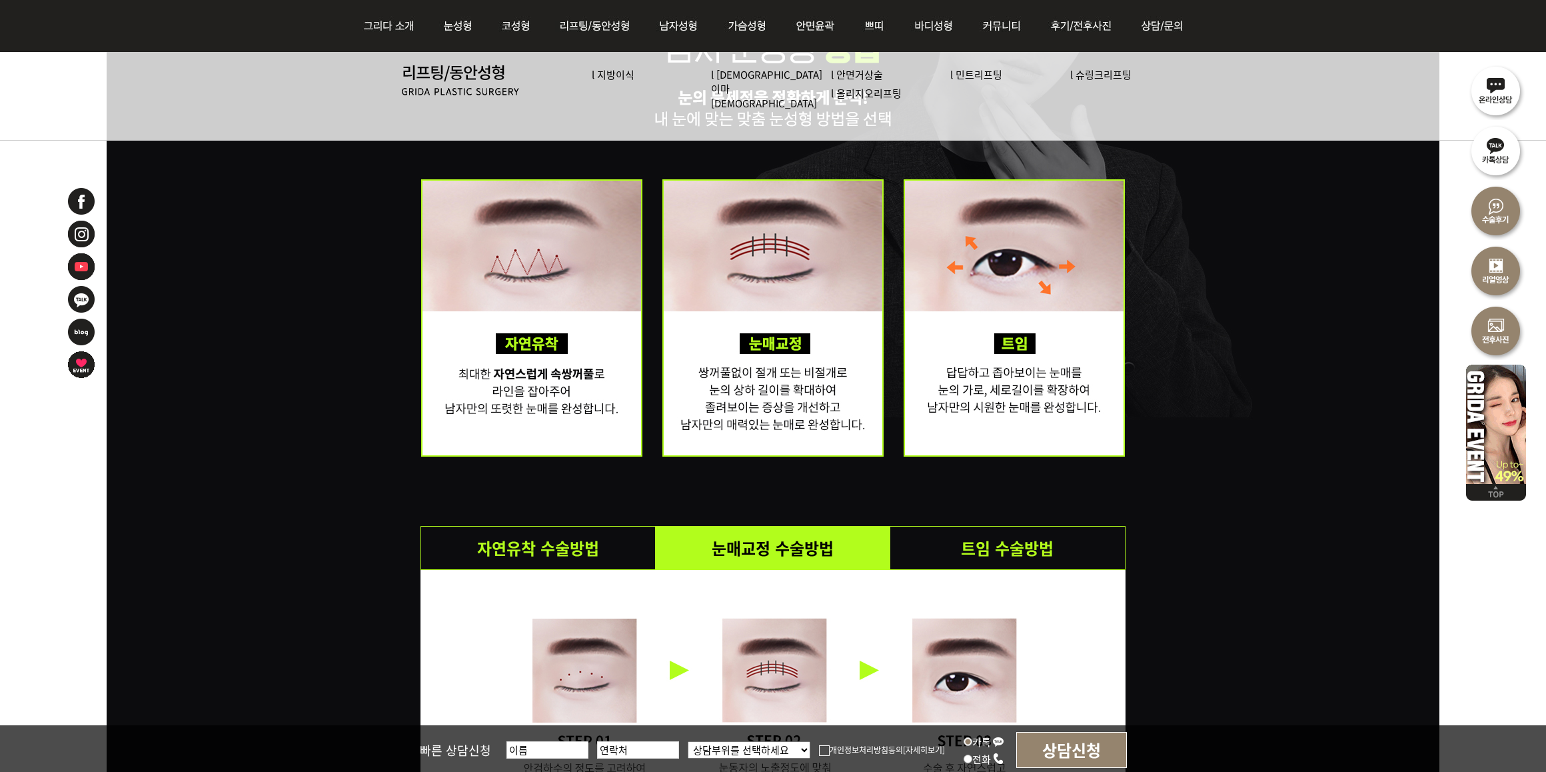
scroll to position [2083, 0]
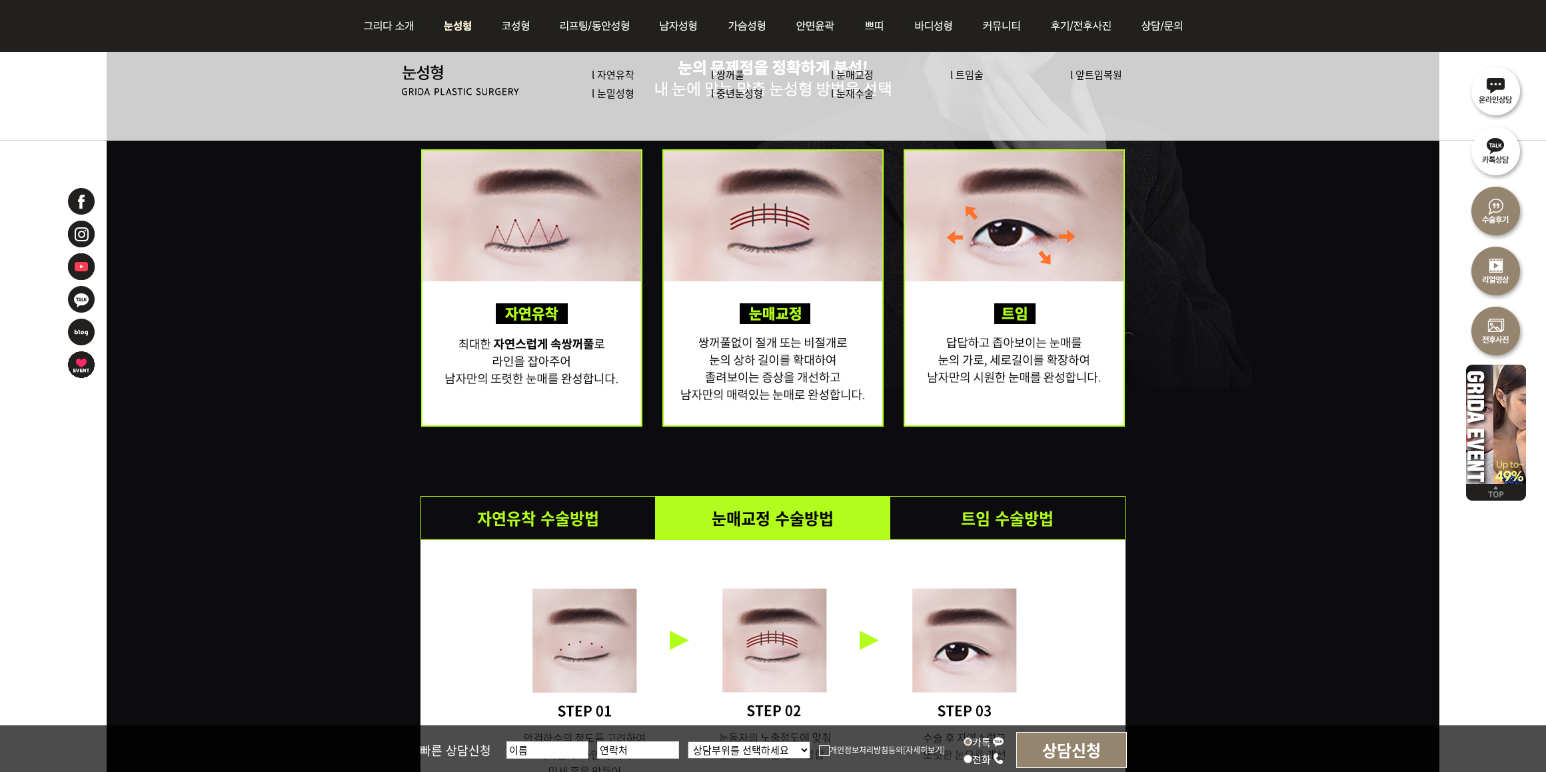
click at [858, 73] on link "l 눈매교정" at bounding box center [852, 74] width 43 height 14
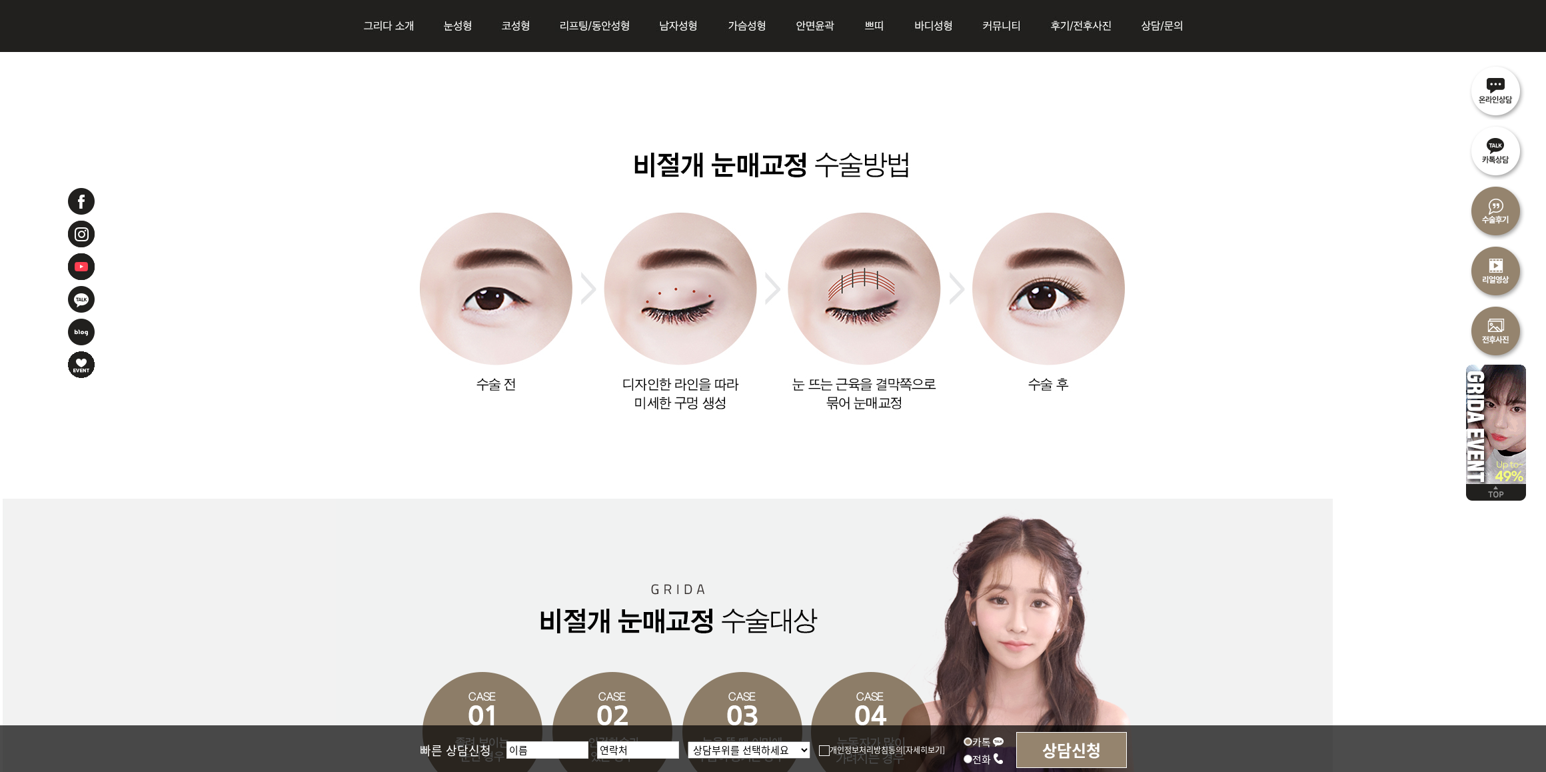
scroll to position [1833, 0]
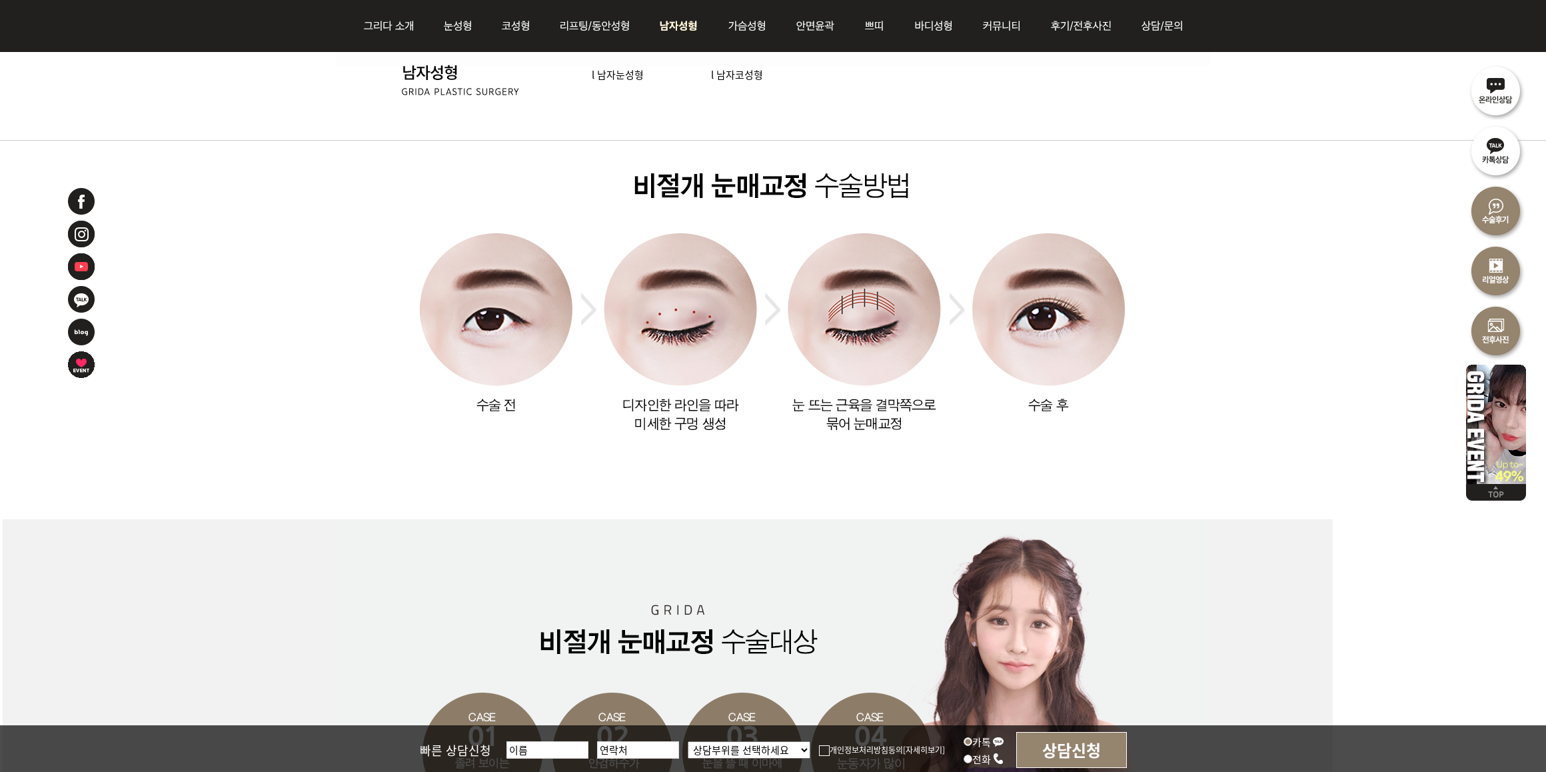
click at [620, 79] on link "l 남자눈성형" at bounding box center [618, 74] width 52 height 14
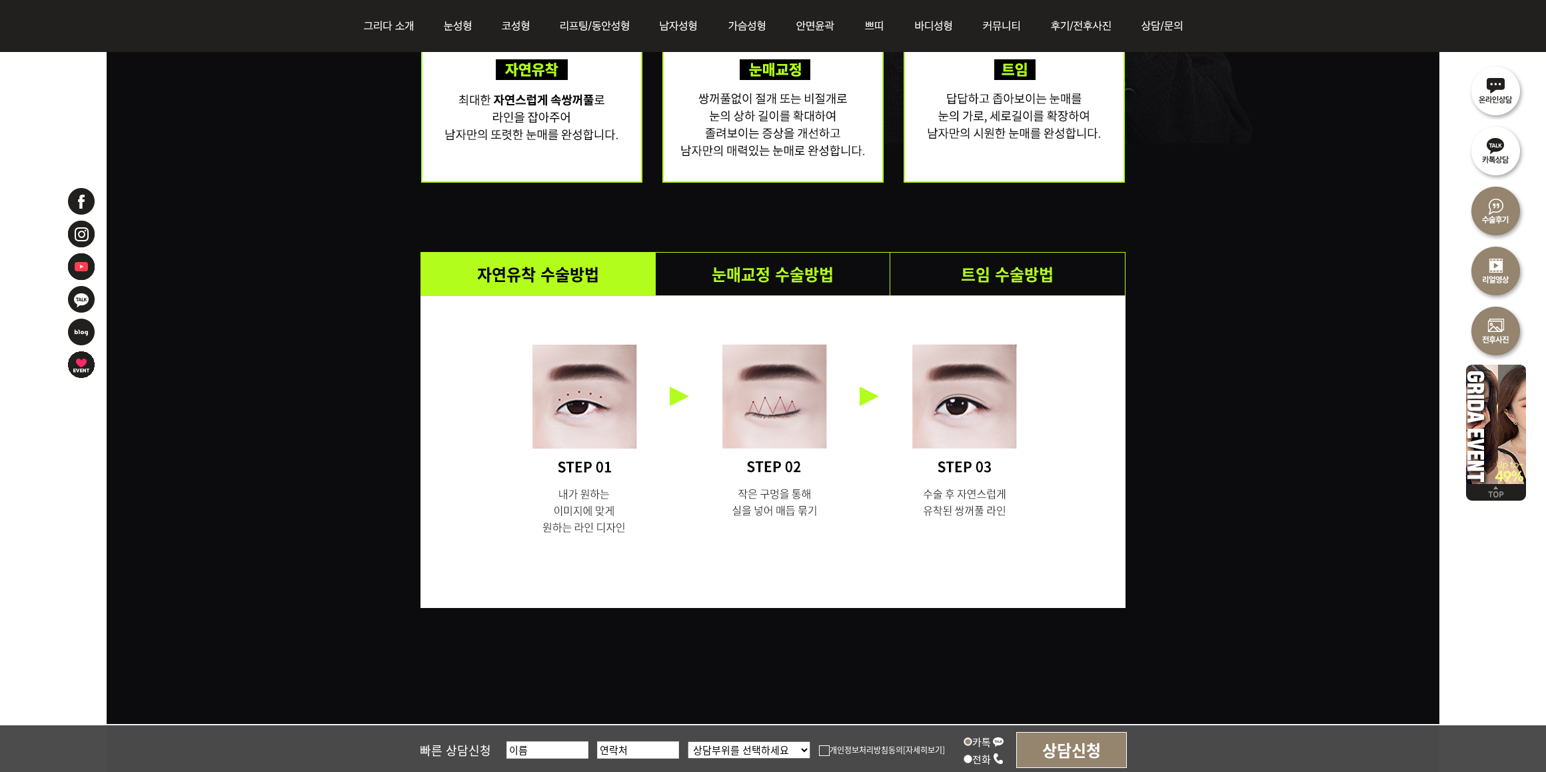
scroll to position [2333, 0]
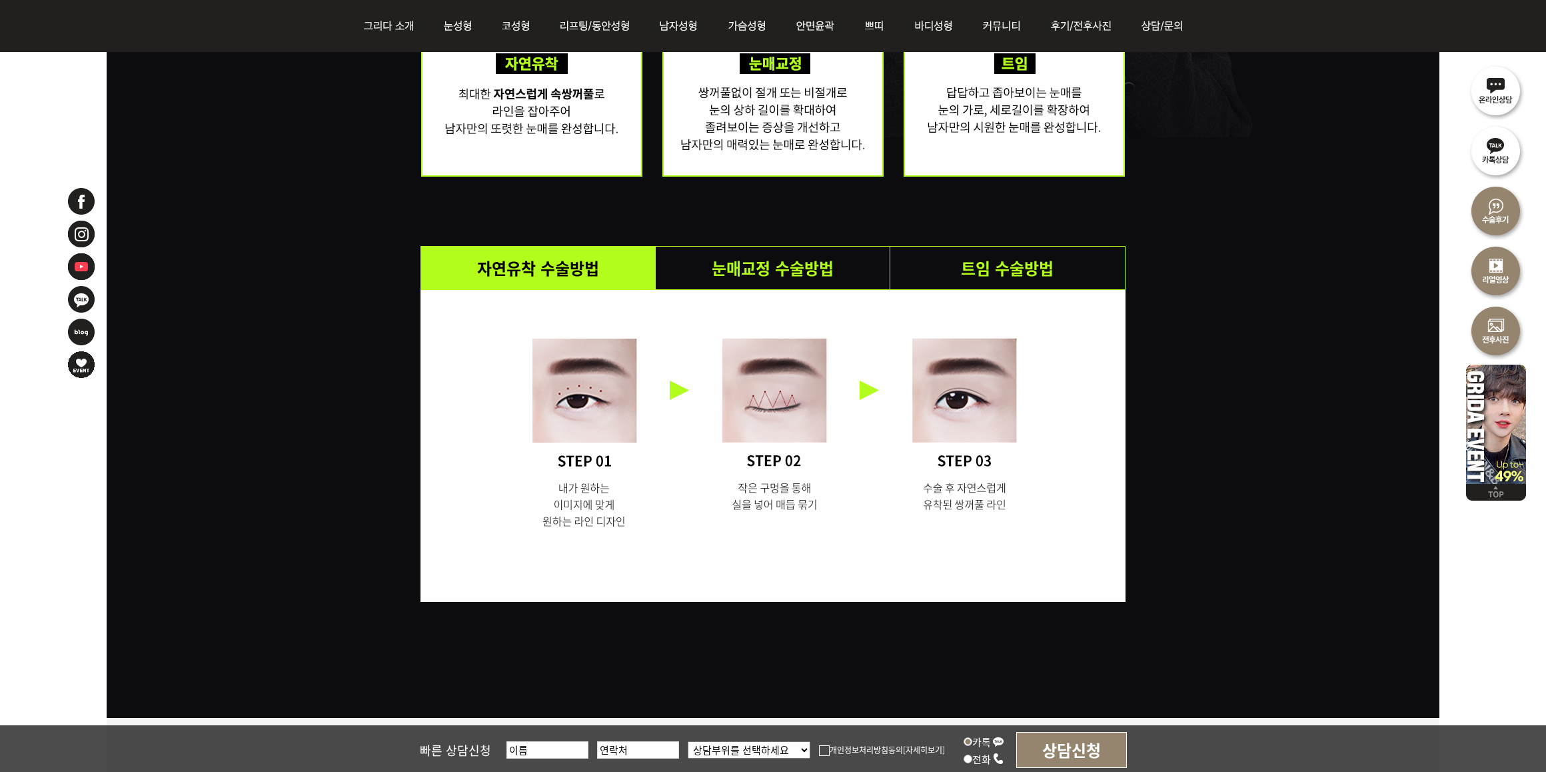
click at [740, 274] on li "눈매교정 수술방법" at bounding box center [773, 268] width 235 height 43
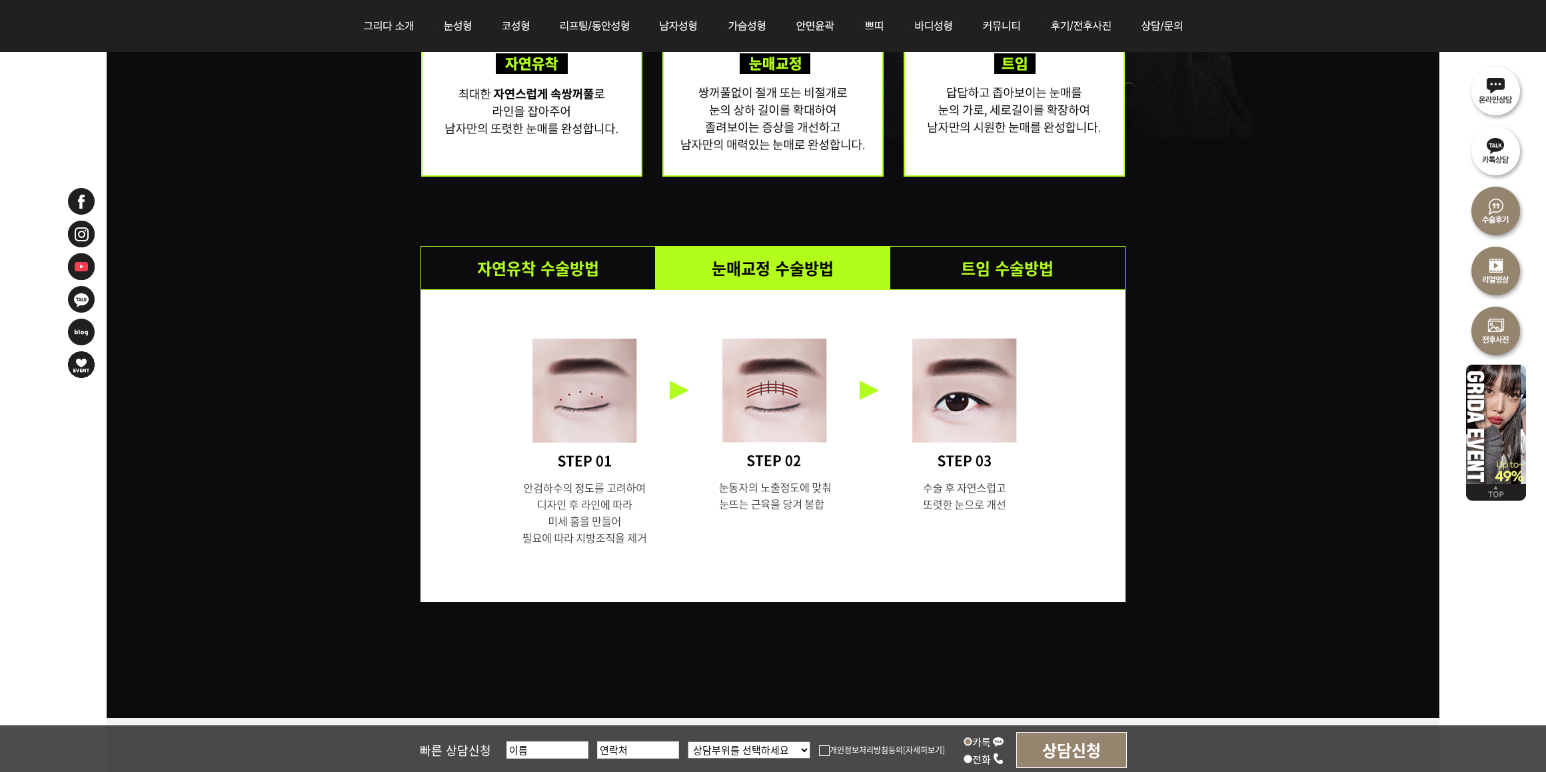
scroll to position [0, 0]
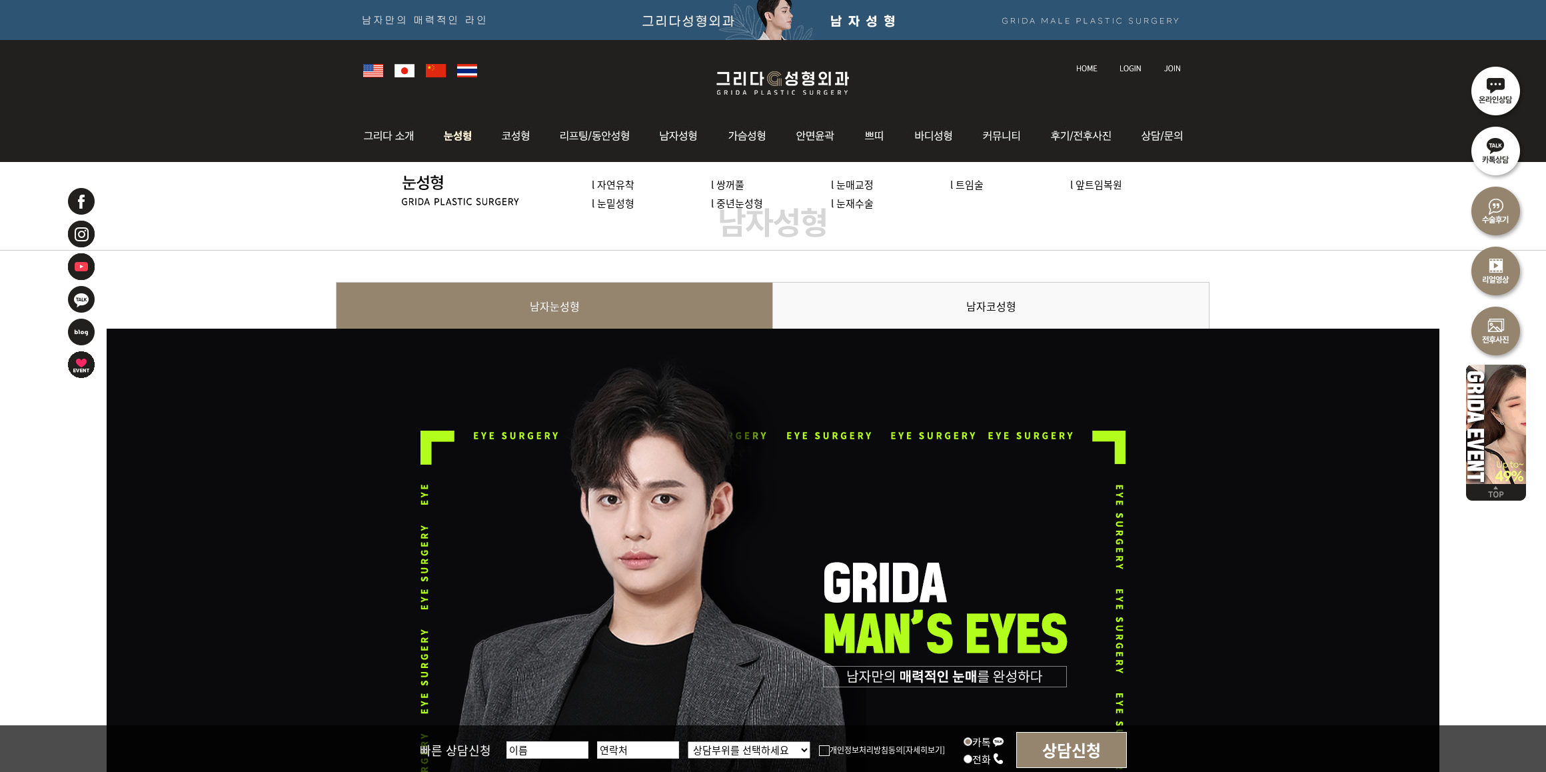
click at [843, 183] on link "l 눈매교정" at bounding box center [852, 184] width 43 height 14
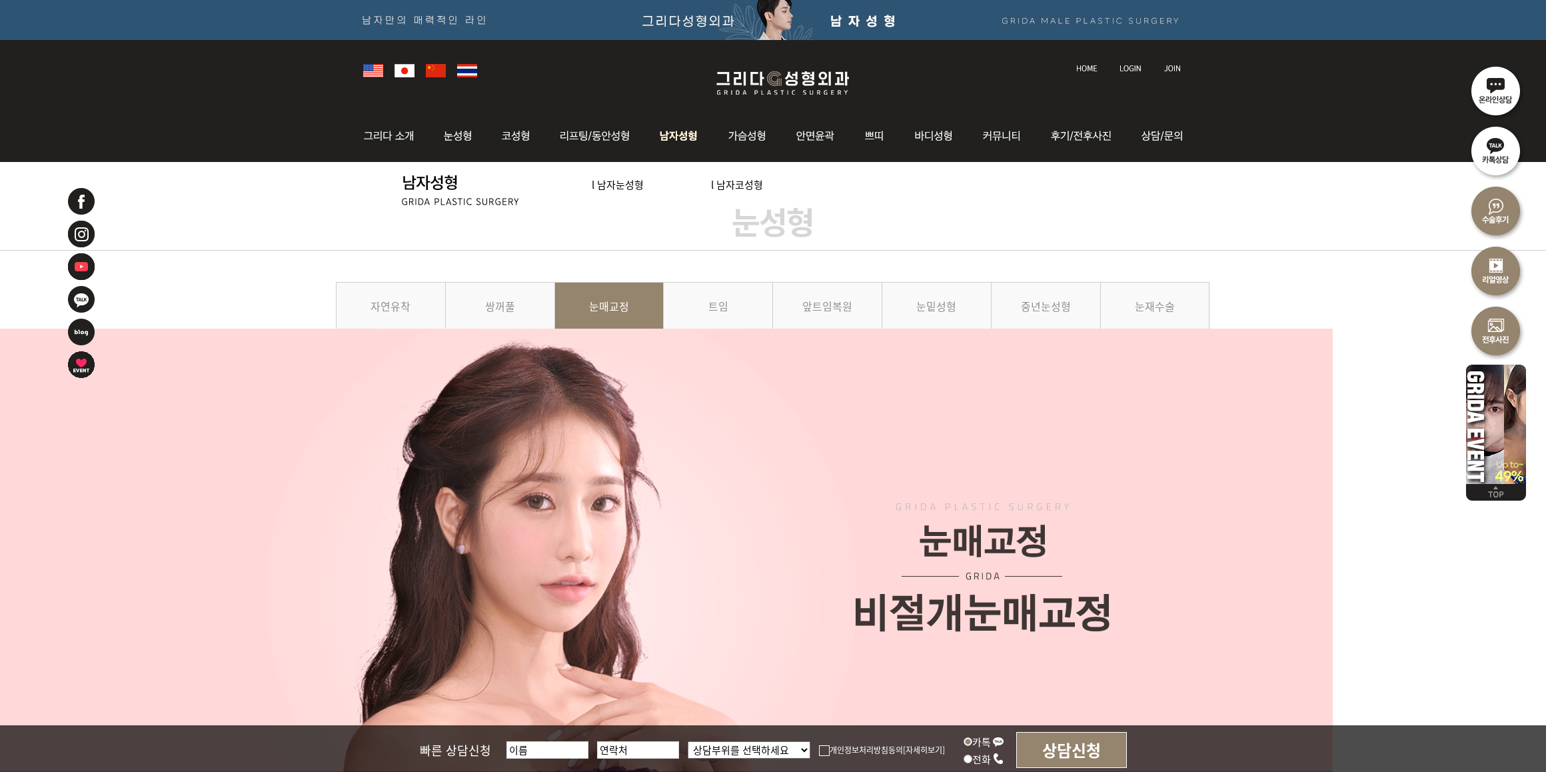
click at [621, 183] on link "l 남자눈성형" at bounding box center [618, 184] width 52 height 14
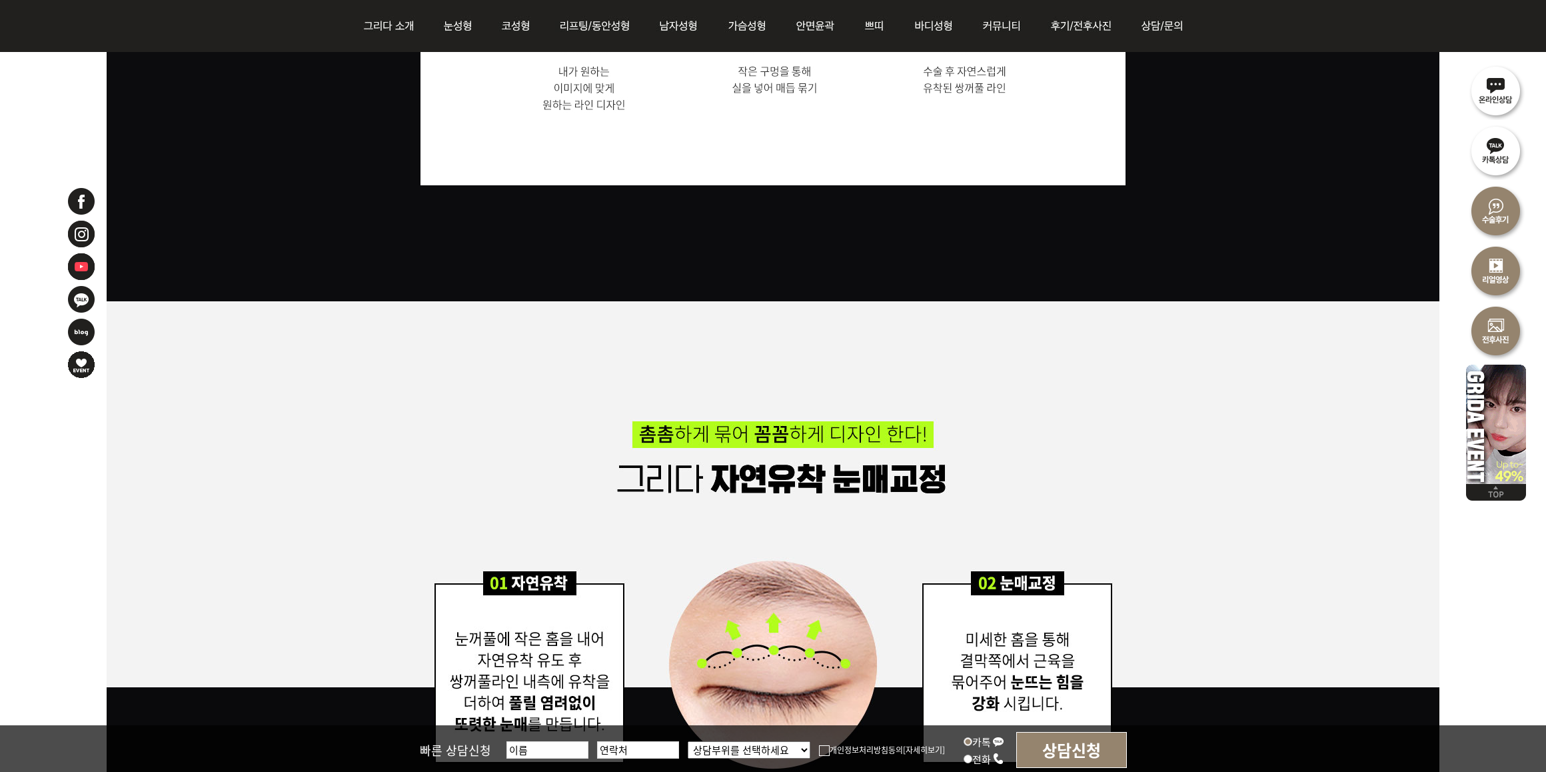
scroll to position [2333, 0]
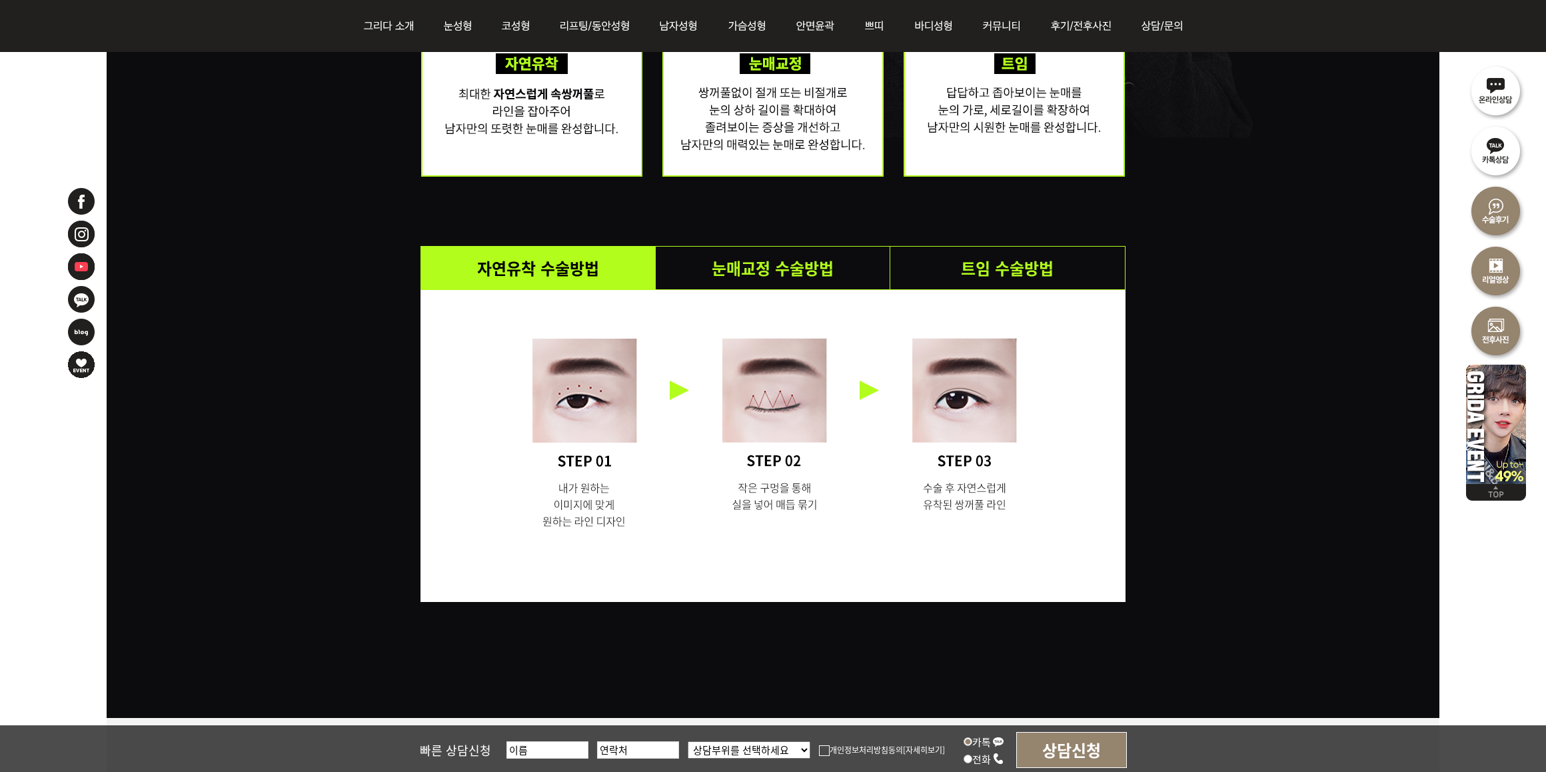
click at [801, 251] on li "눈매교정 수술방법" at bounding box center [773, 268] width 235 height 43
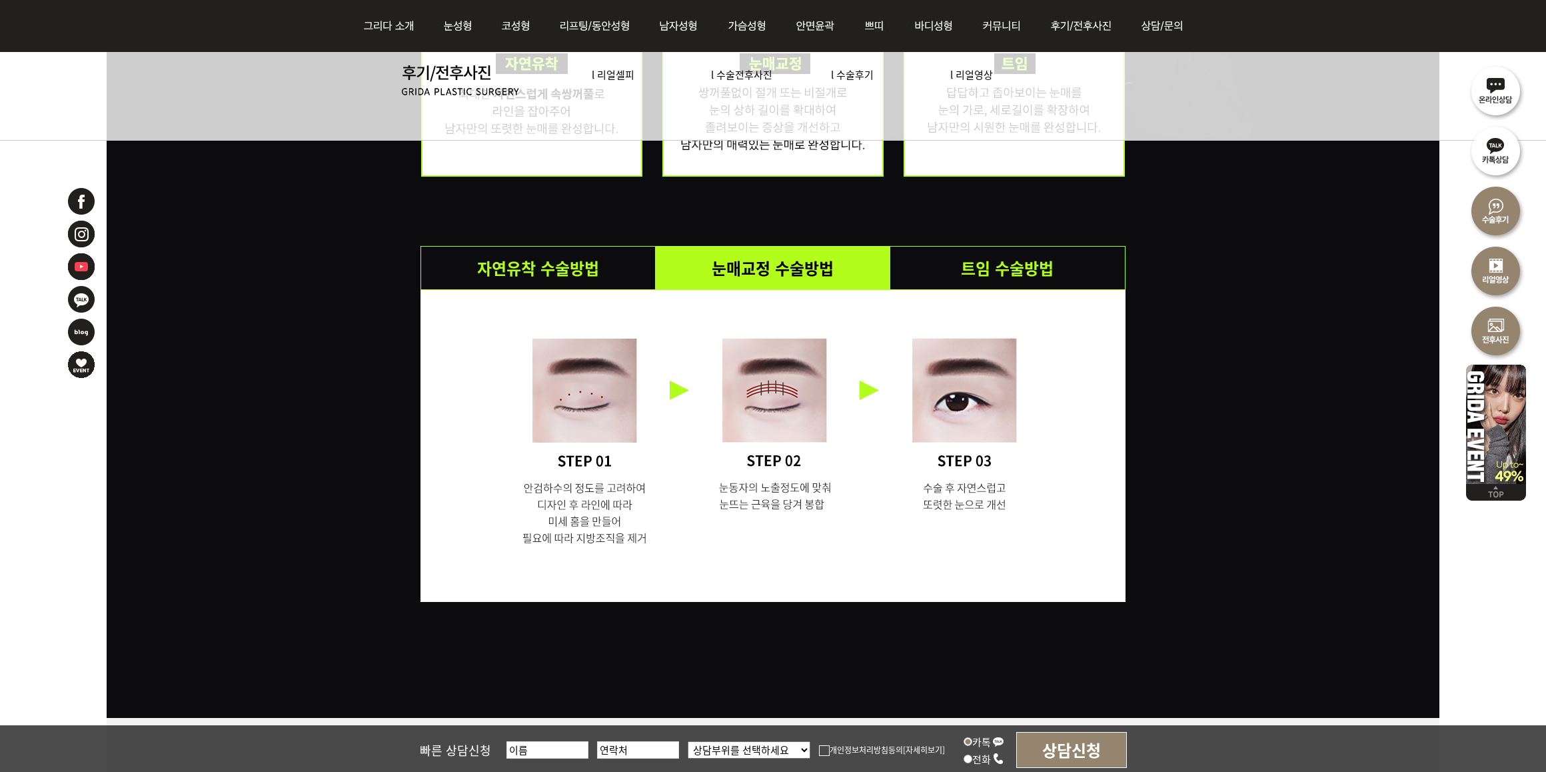
click at [1188, 464] on div "자연유착 수술방법 눈매교정 수술방법 트임 수술방법" at bounding box center [773, 157] width 1333 height 1122
click at [1205, 548] on div "자연유착 수술방법 눈매교정 수술방법 트임 수술방법" at bounding box center [773, 157] width 1333 height 1122
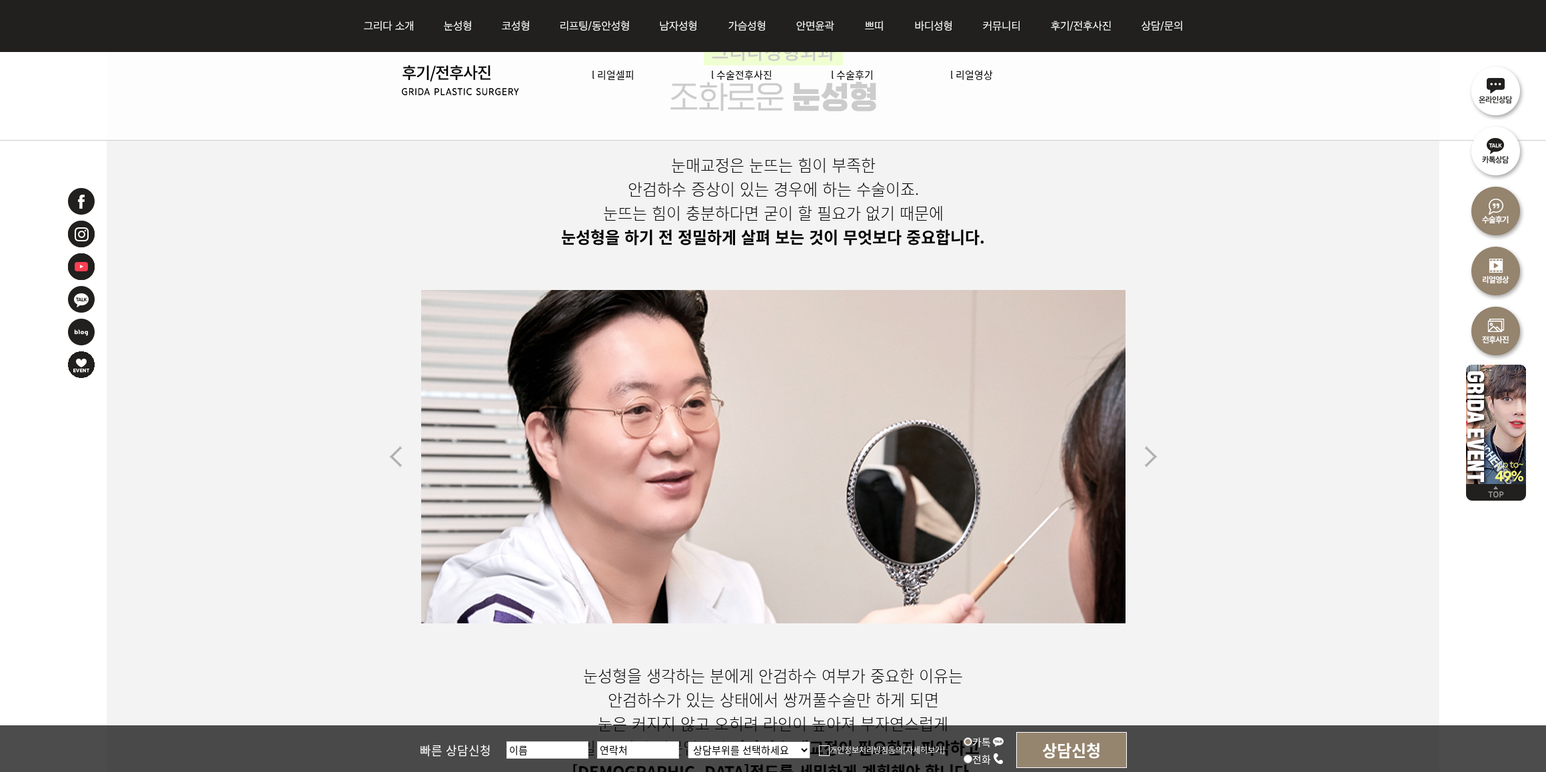
scroll to position [4332, 0]
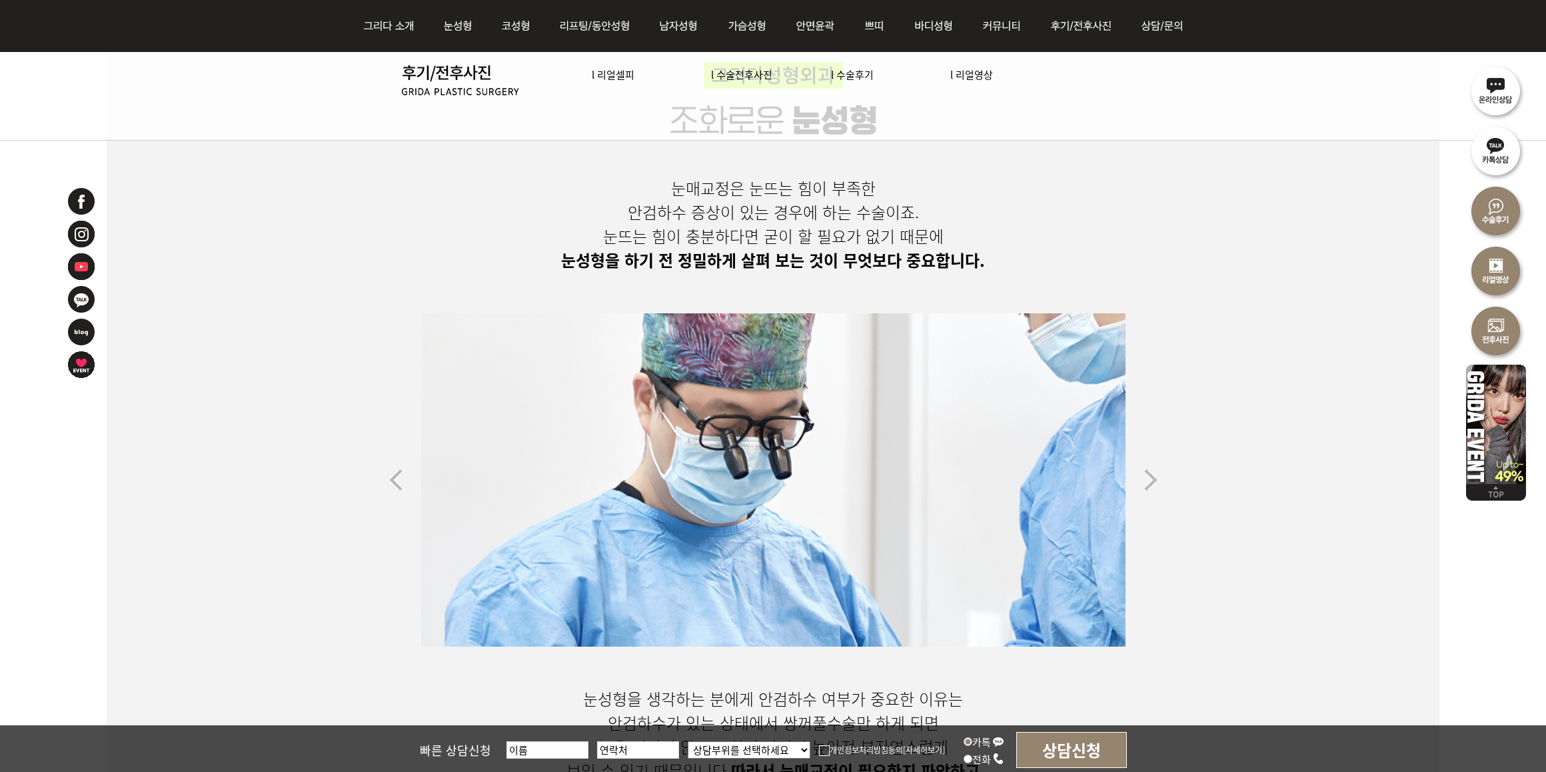
click at [391, 475] on img at bounding box center [395, 480] width 13 height 23
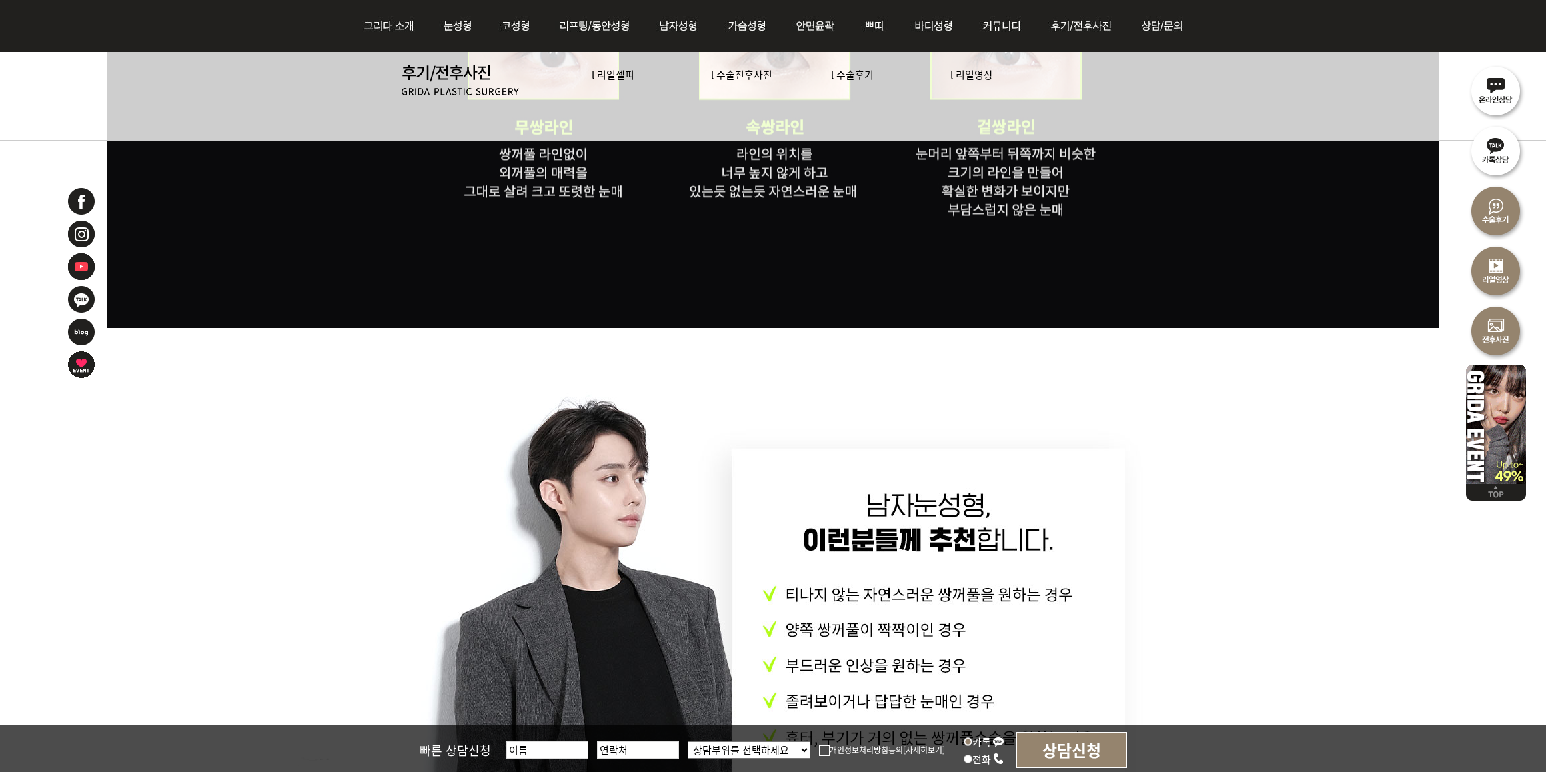
scroll to position [5113, 0]
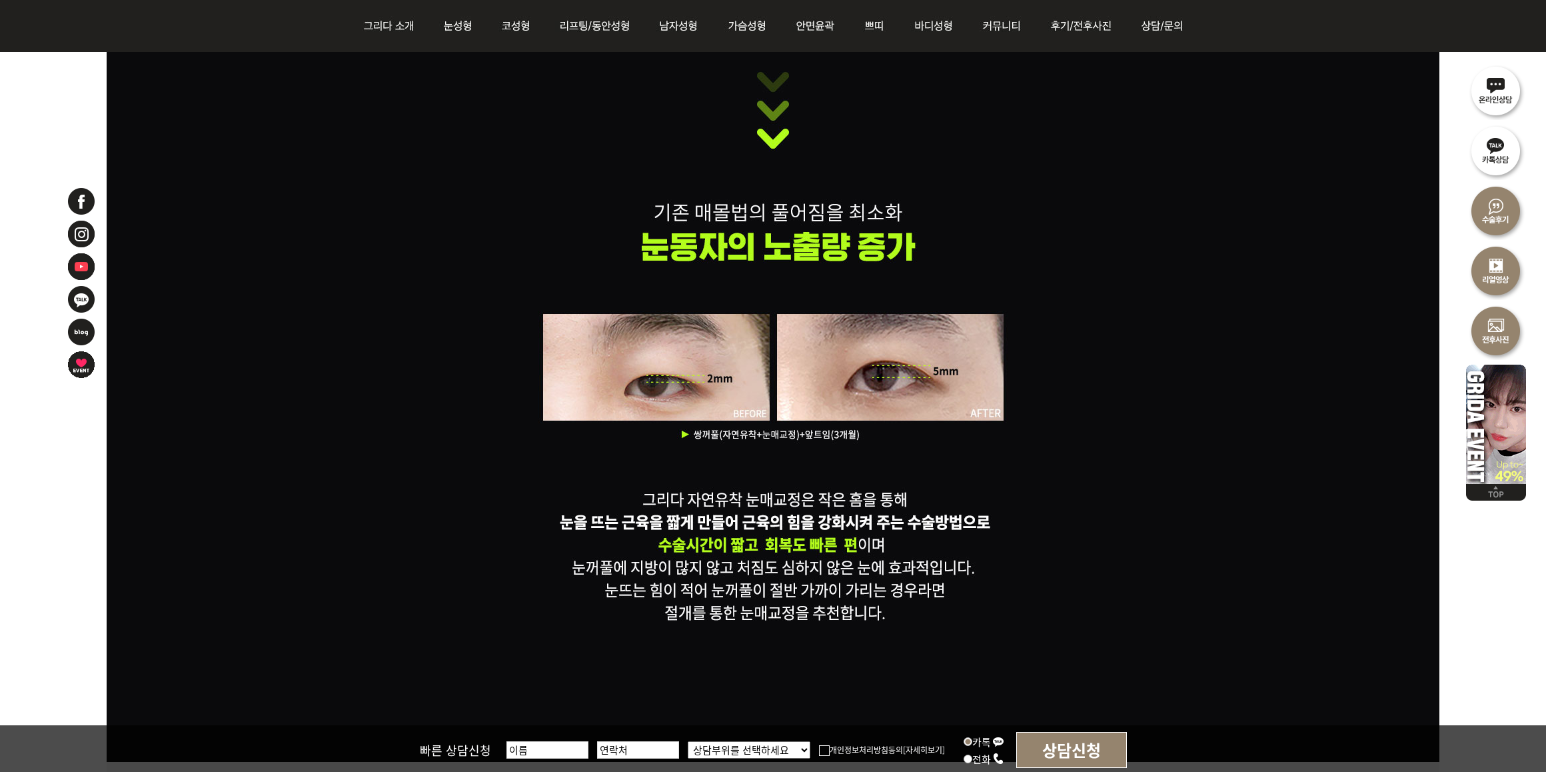
scroll to position [3530, 0]
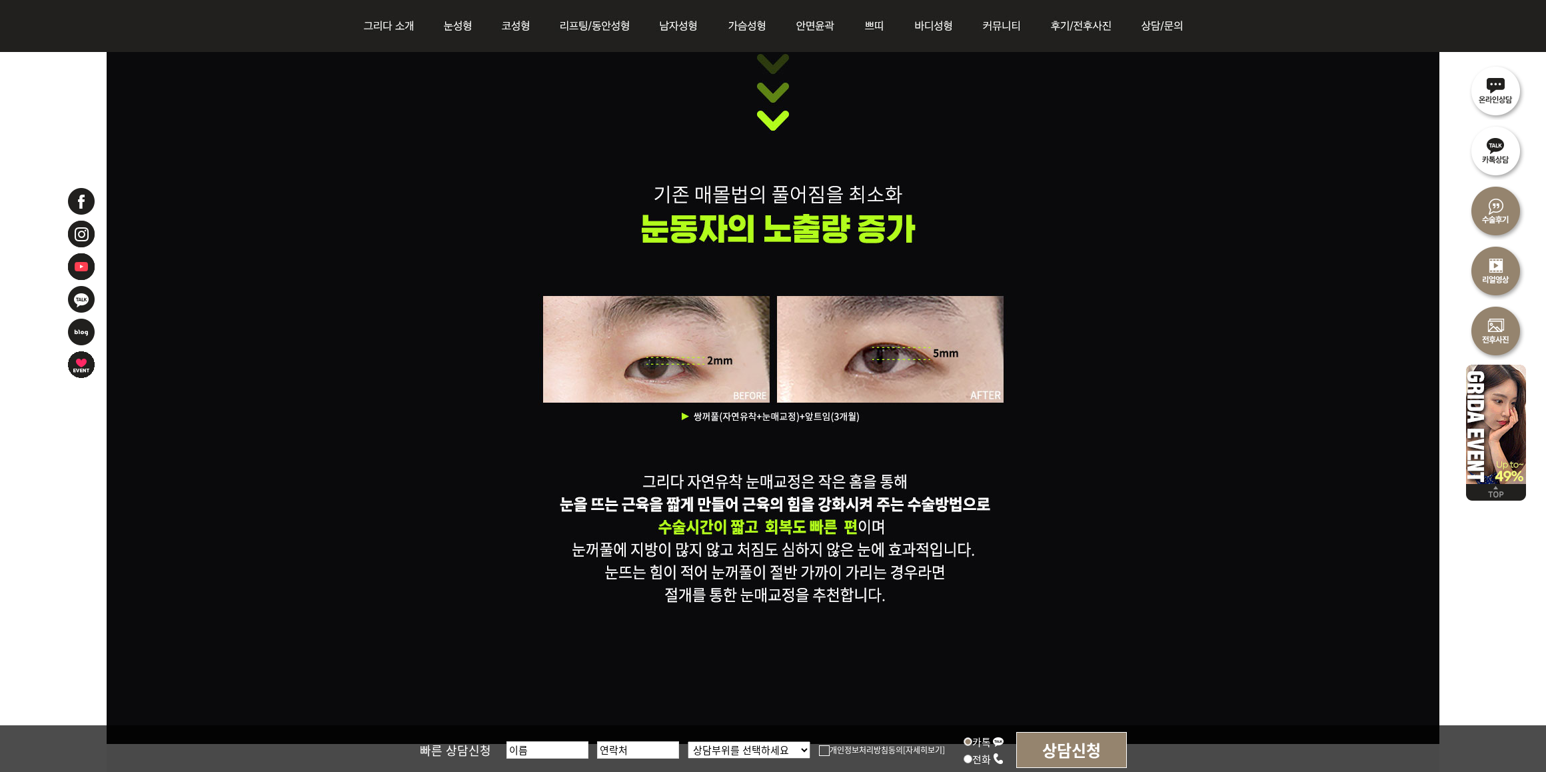
click at [1350, 517] on div at bounding box center [773, 132] width 1333 height 1224
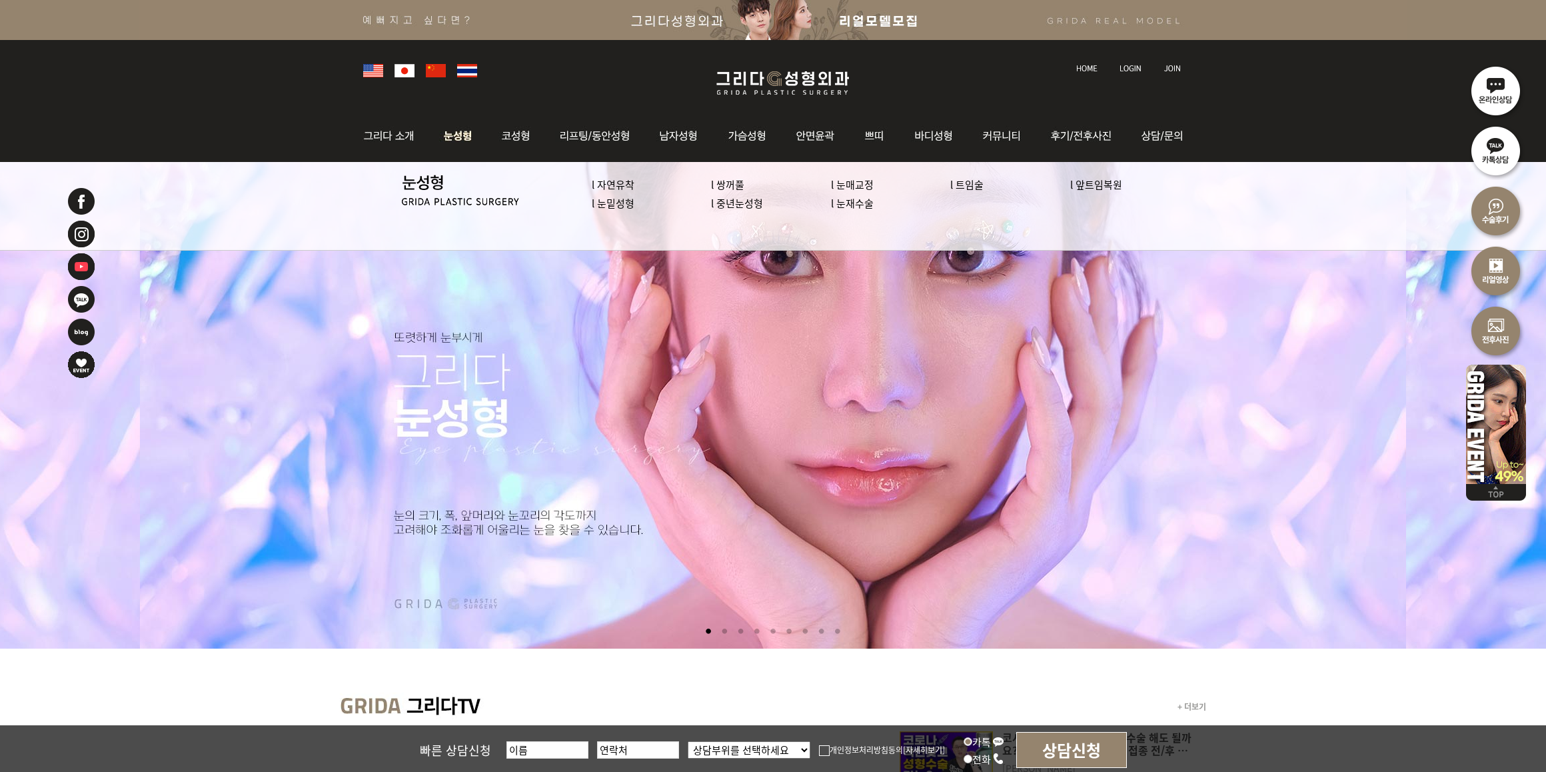
click at [844, 184] on link "l 눈매교정" at bounding box center [852, 184] width 43 height 14
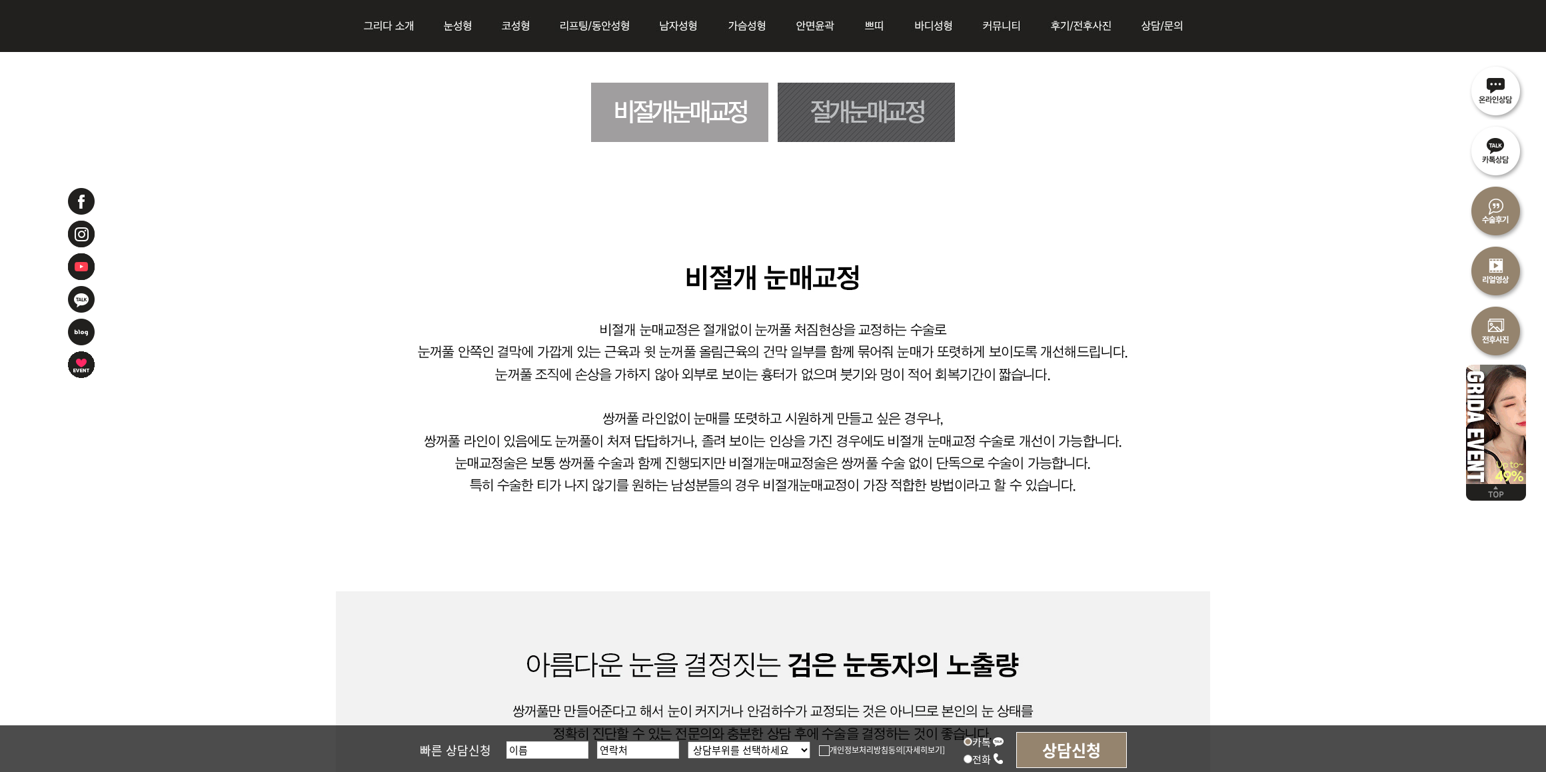
scroll to position [833, 0]
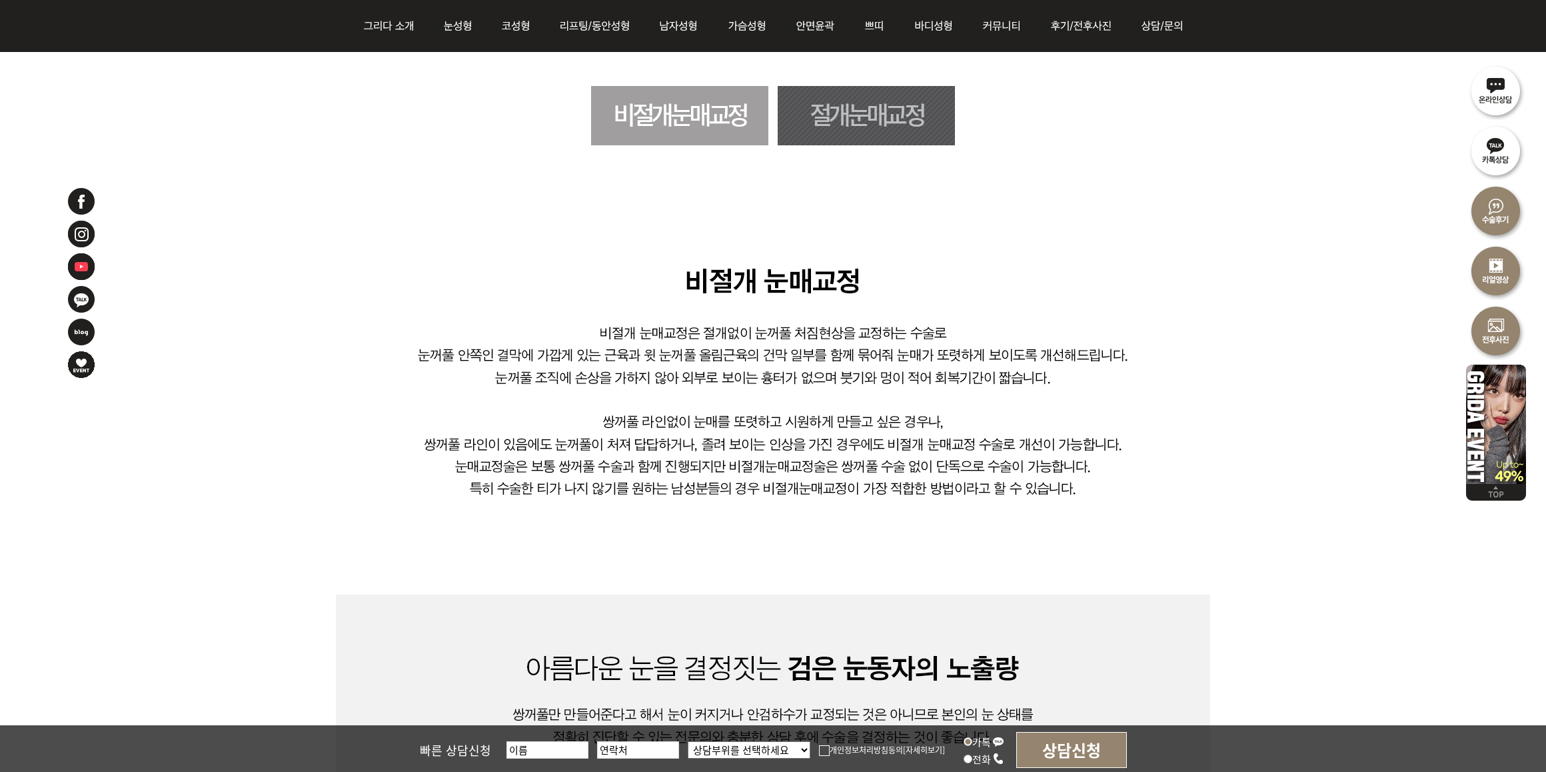
click at [837, 117] on link "절개눈매교정" at bounding box center [866, 115] width 177 height 59
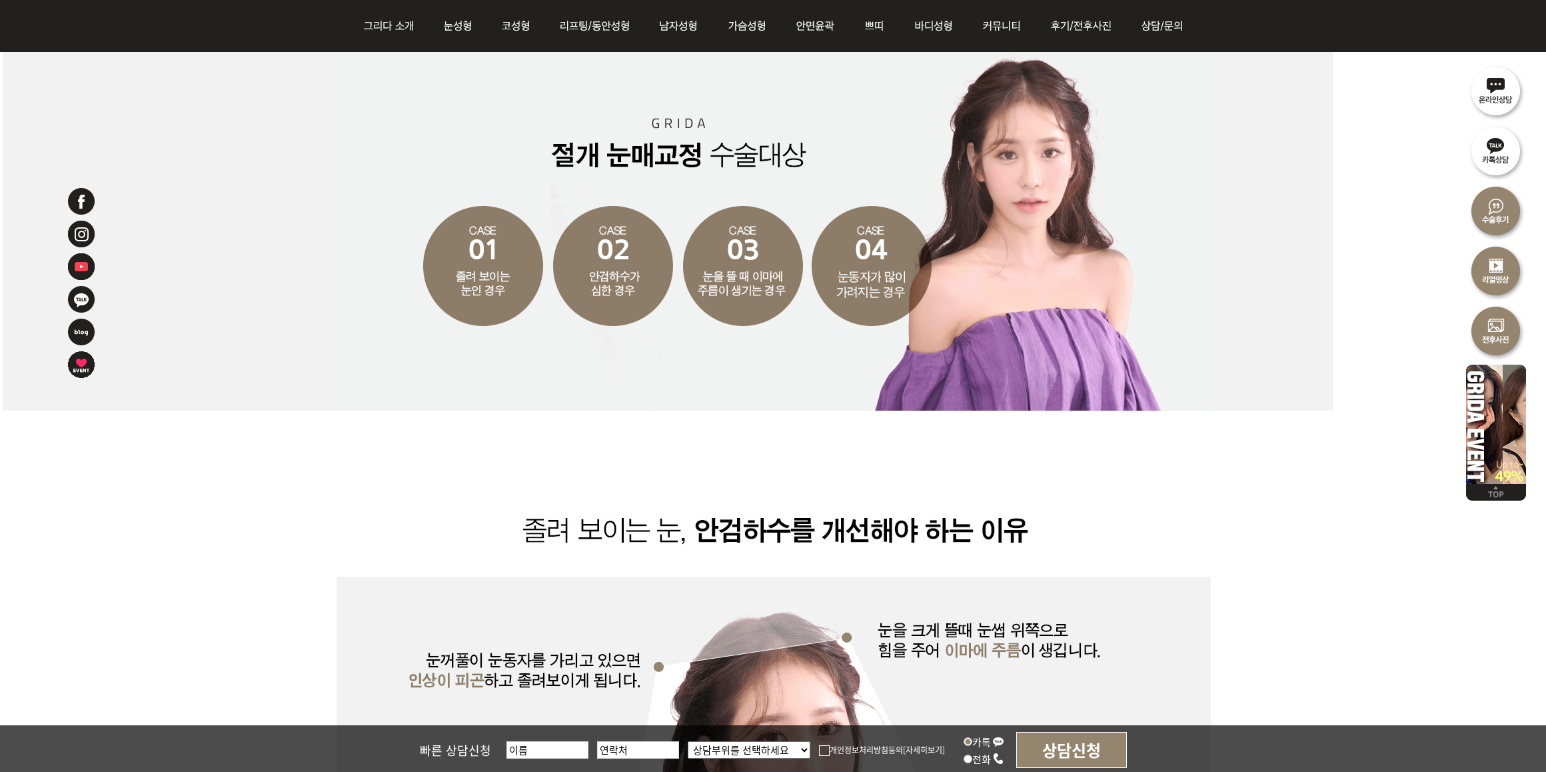
scroll to position [2285, 0]
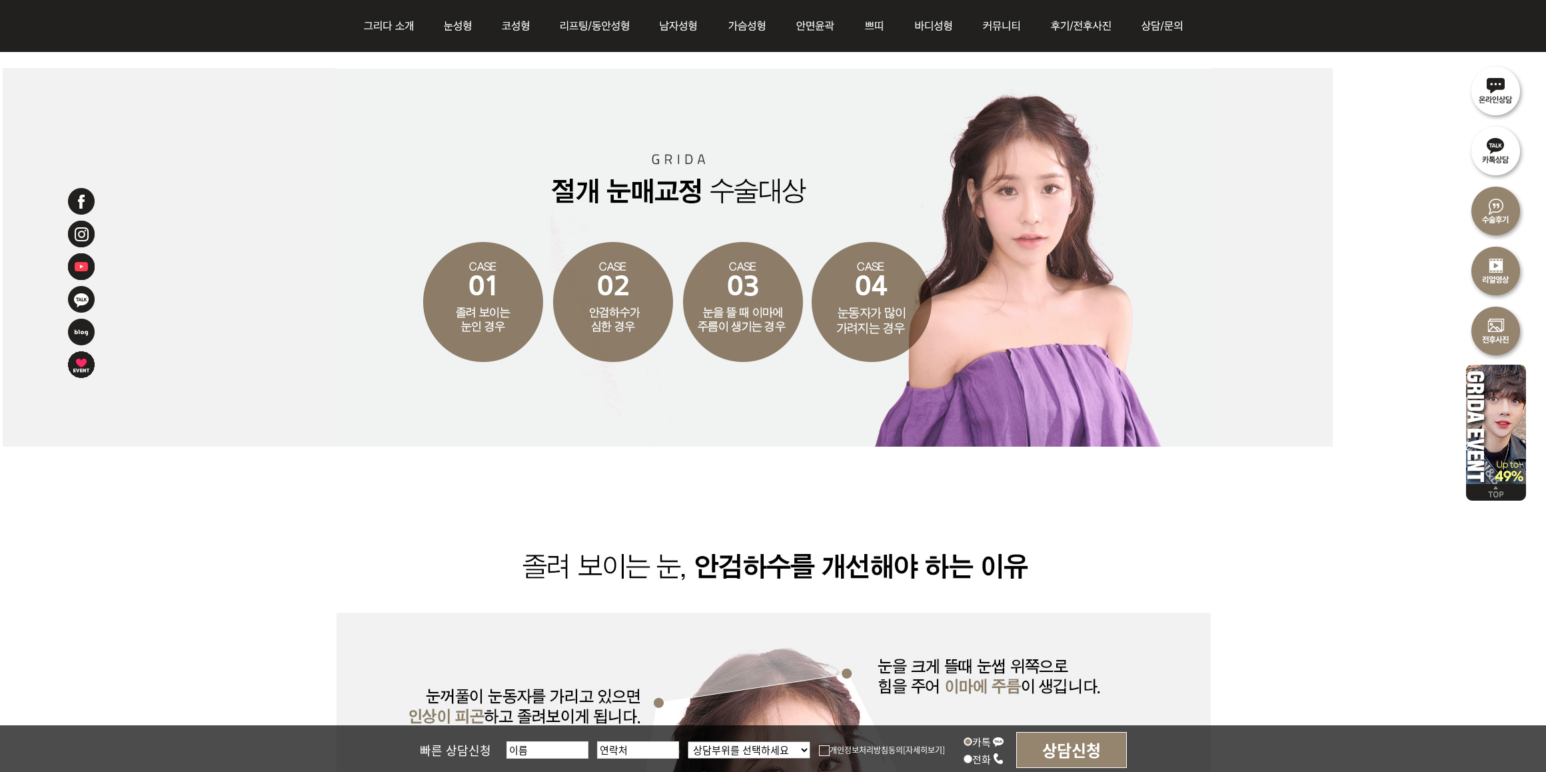
click at [1348, 223] on div at bounding box center [773, 257] width 1546 height 379
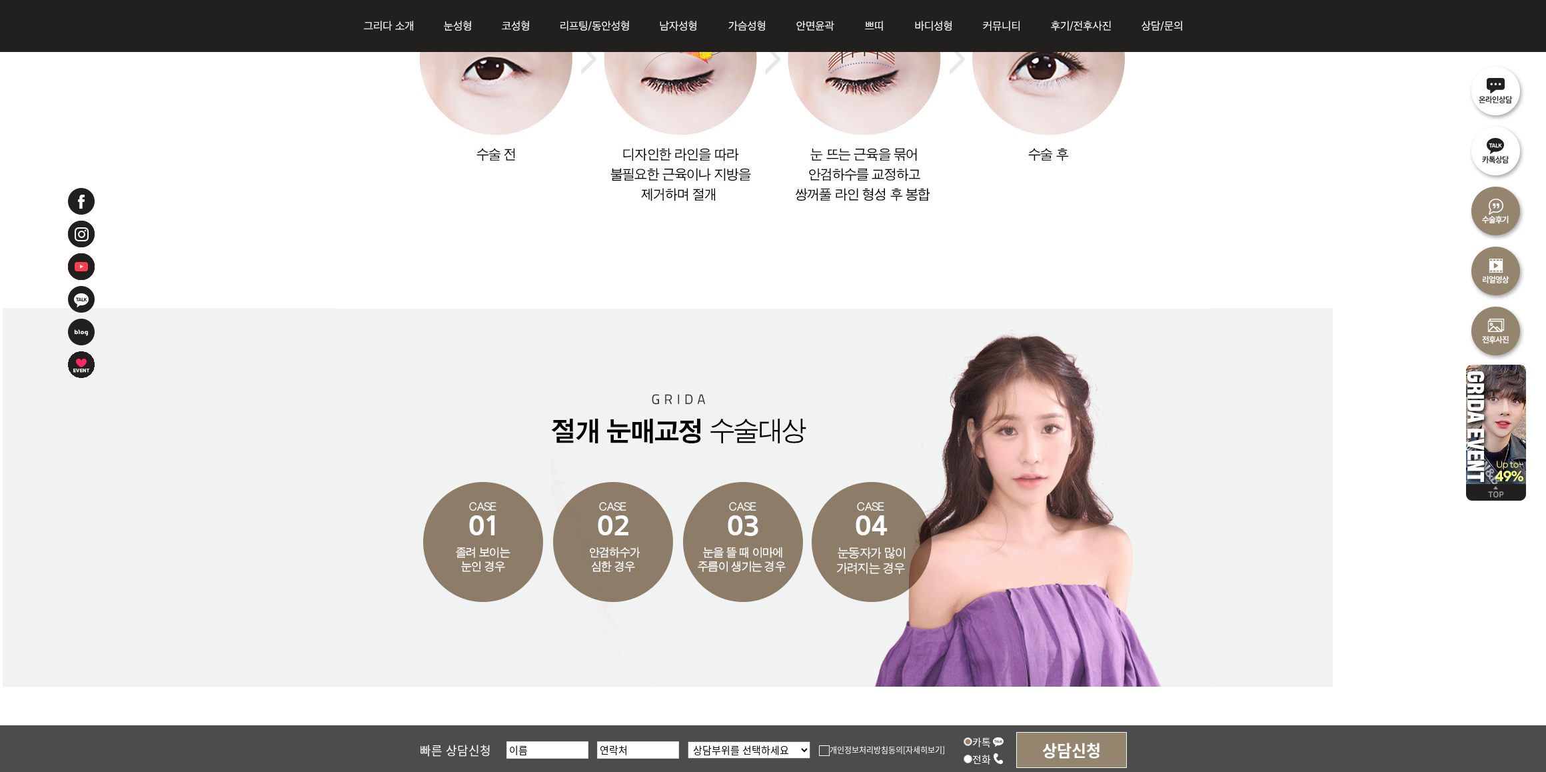
scroll to position [2035, 0]
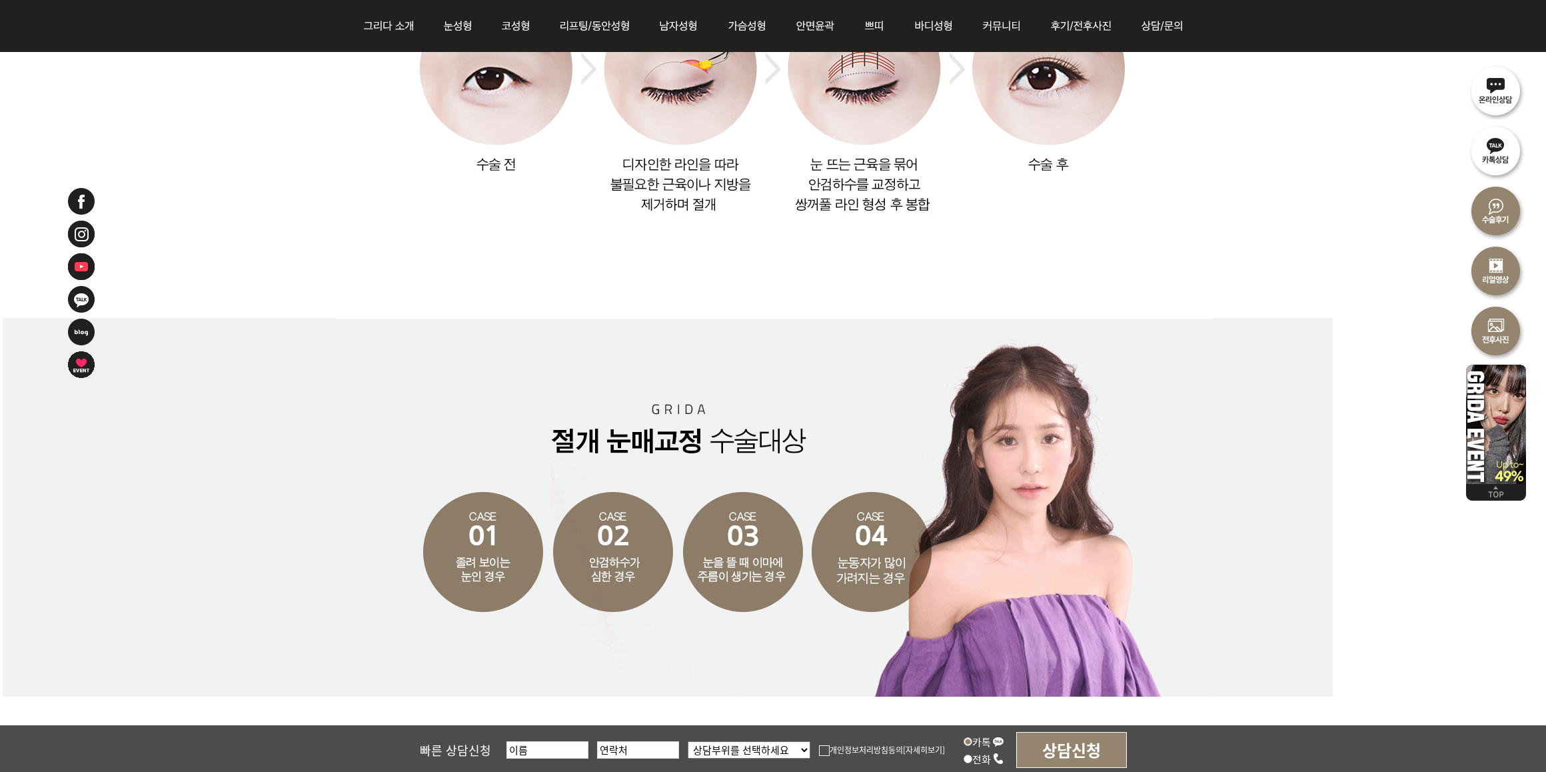
drag, startPoint x: 1331, startPoint y: 245, endPoint x: 1376, endPoint y: 257, distance: 47.1
